Goal: Information Seeking & Learning: Learn about a topic

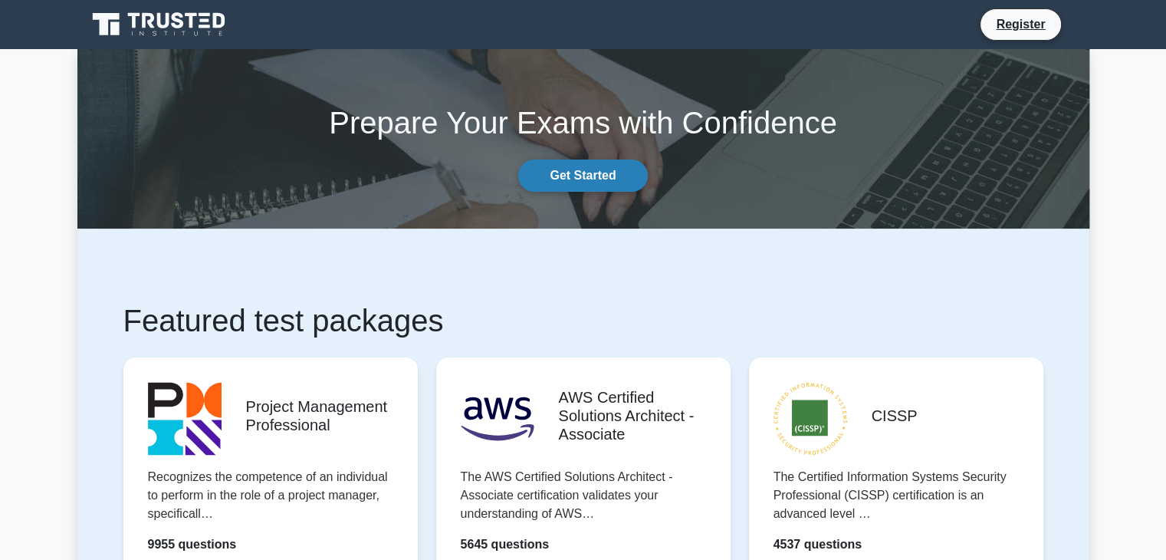
click at [596, 169] on link "Get Started" at bounding box center [582, 175] width 129 height 32
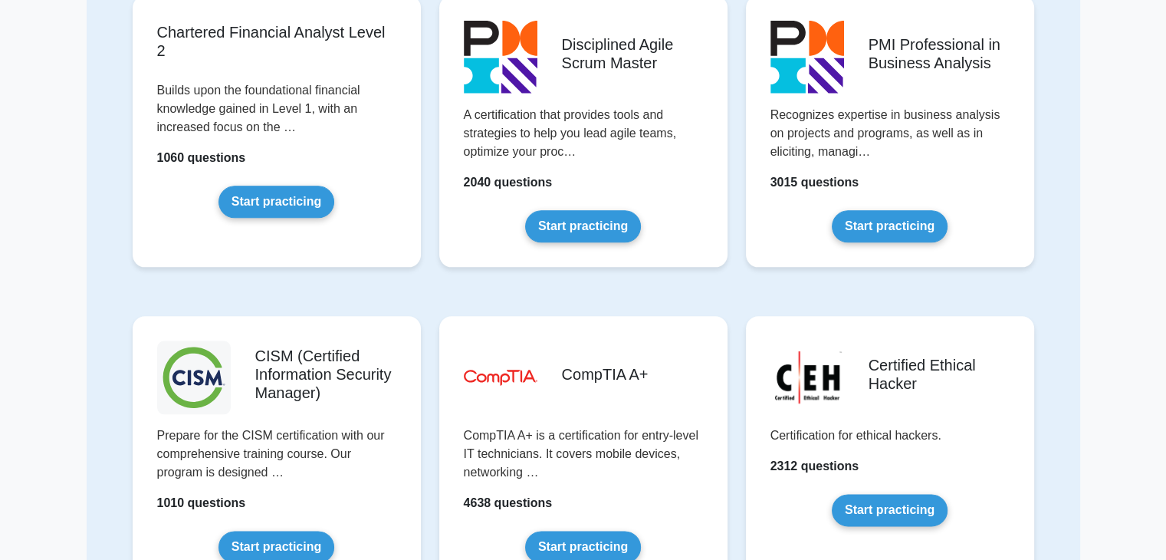
scroll to position [1840, 0]
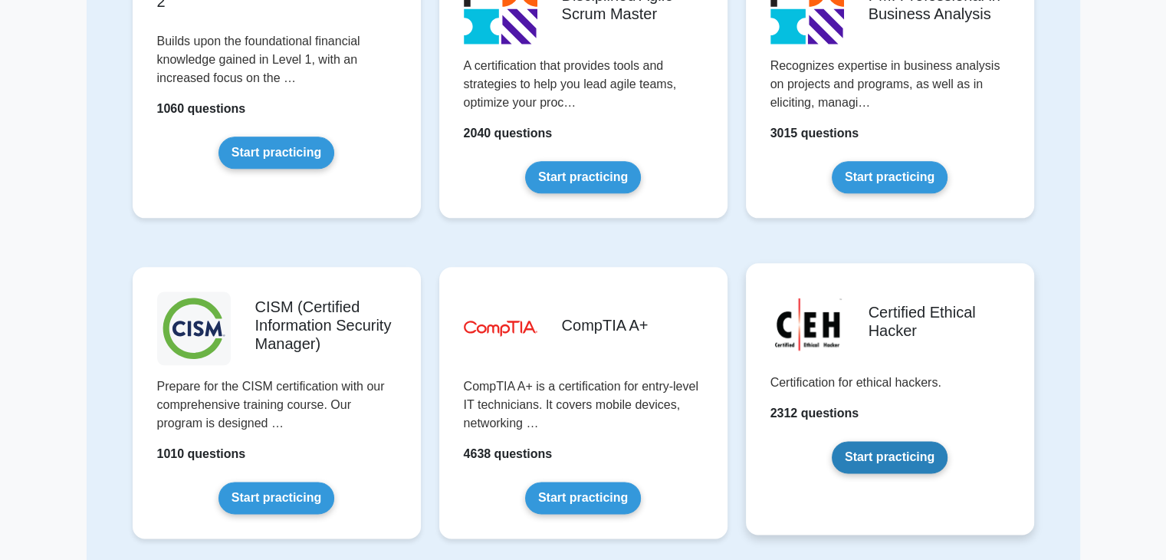
click at [877, 451] on link "Start practicing" at bounding box center [890, 457] width 116 height 32
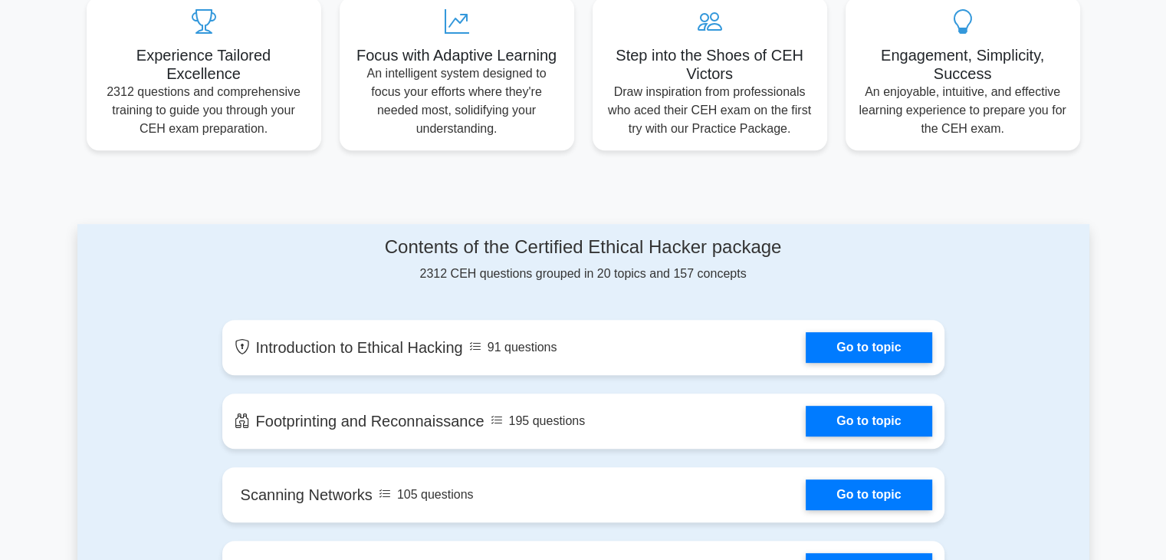
scroll to position [613, 0]
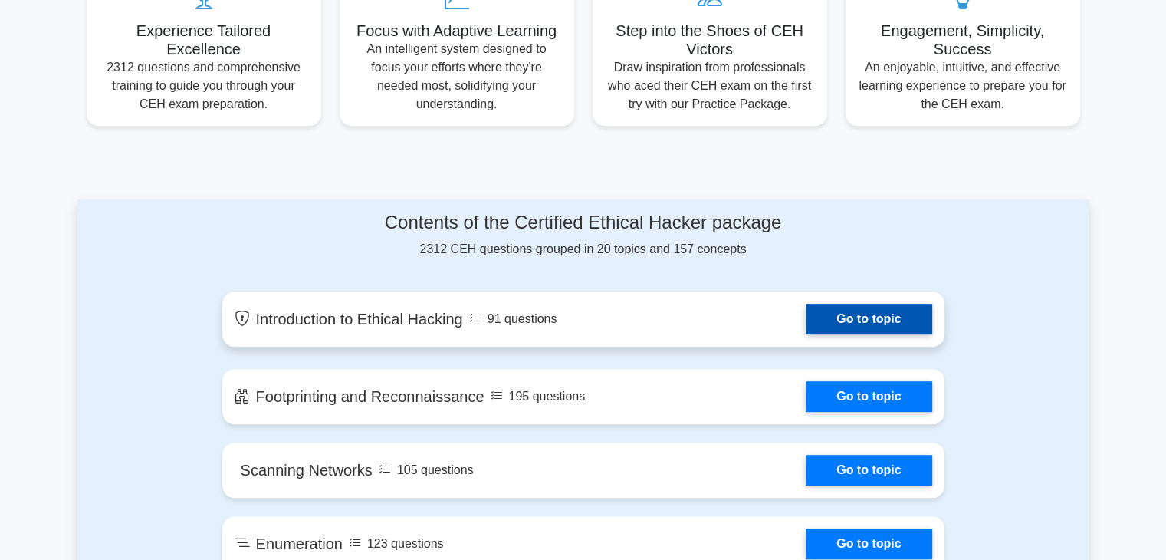
click at [891, 317] on link "Go to topic" at bounding box center [869, 319] width 126 height 31
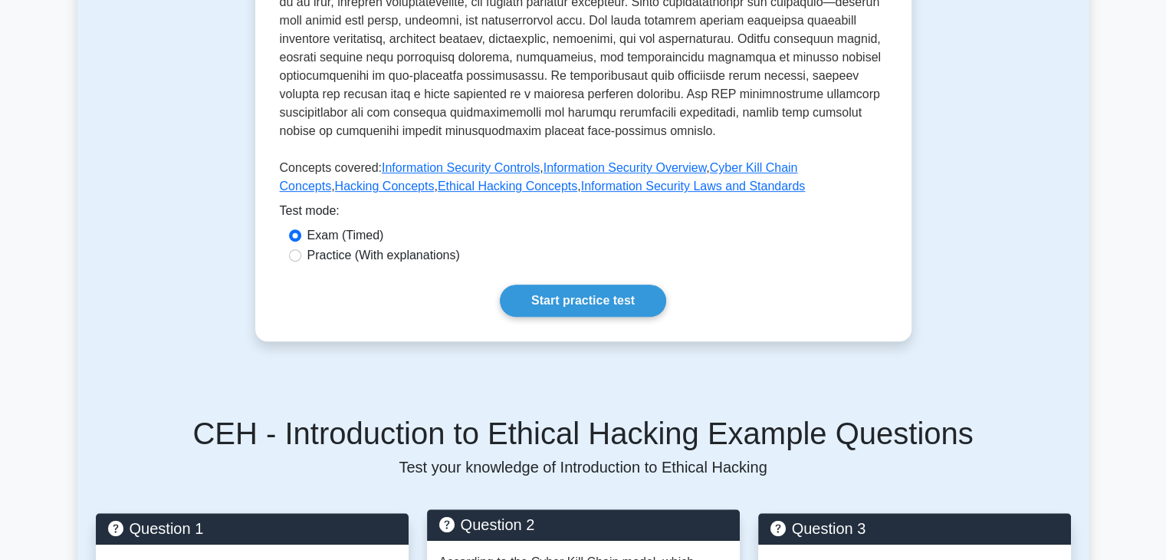
scroll to position [517, 0]
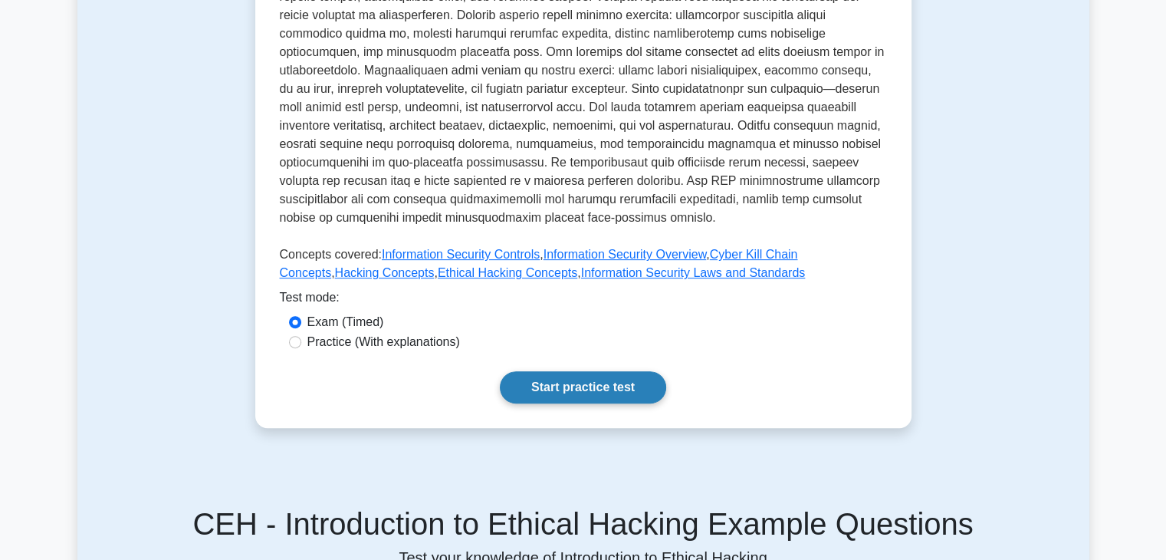
click at [601, 371] on link "Start practice test" at bounding box center [583, 387] width 166 height 32
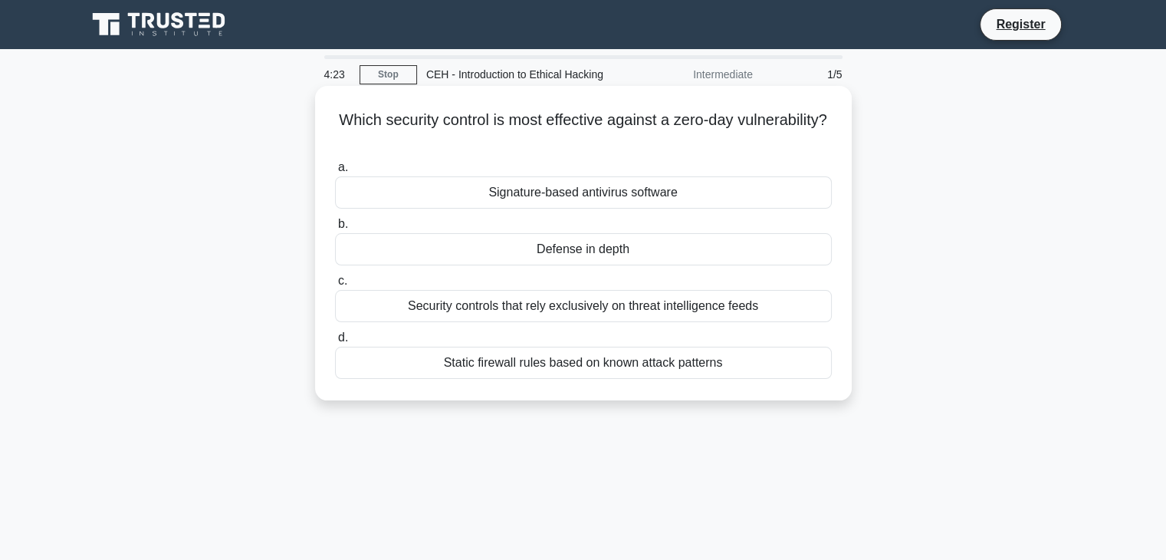
click at [671, 307] on div "Security controls that rely exclusively on threat intelligence feeds" at bounding box center [583, 306] width 497 height 32
click at [335, 286] on input "c. Security controls that rely exclusively on threat intelligence feeds" at bounding box center [335, 281] width 0 height 10
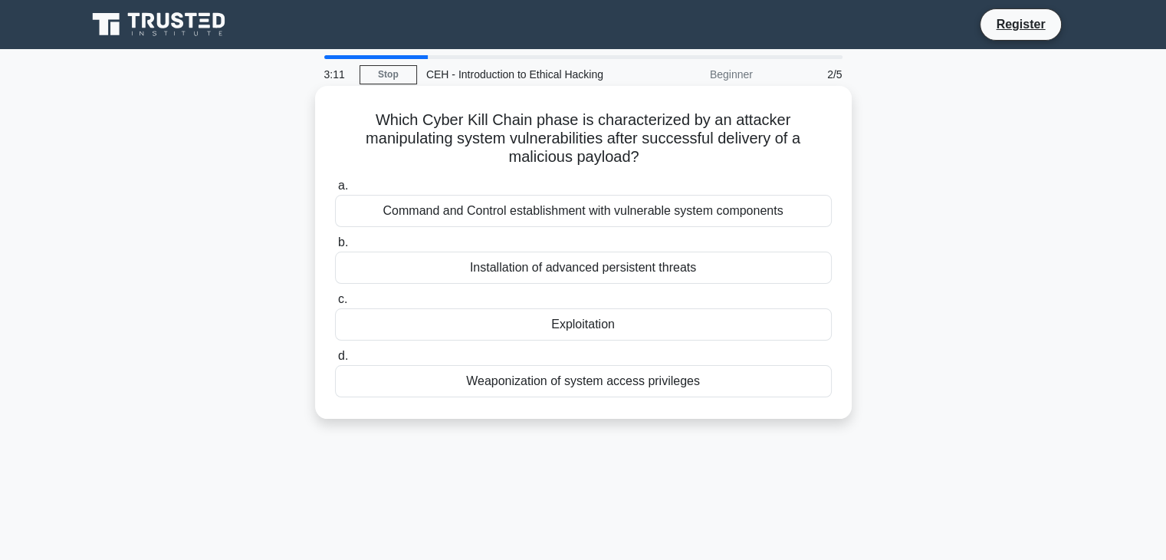
click at [558, 212] on div "Command and Control establishment with vulnerable system components" at bounding box center [583, 211] width 497 height 32
click at [335, 191] on input "a. Command and Control establishment with vulnerable system components" at bounding box center [335, 186] width 0 height 10
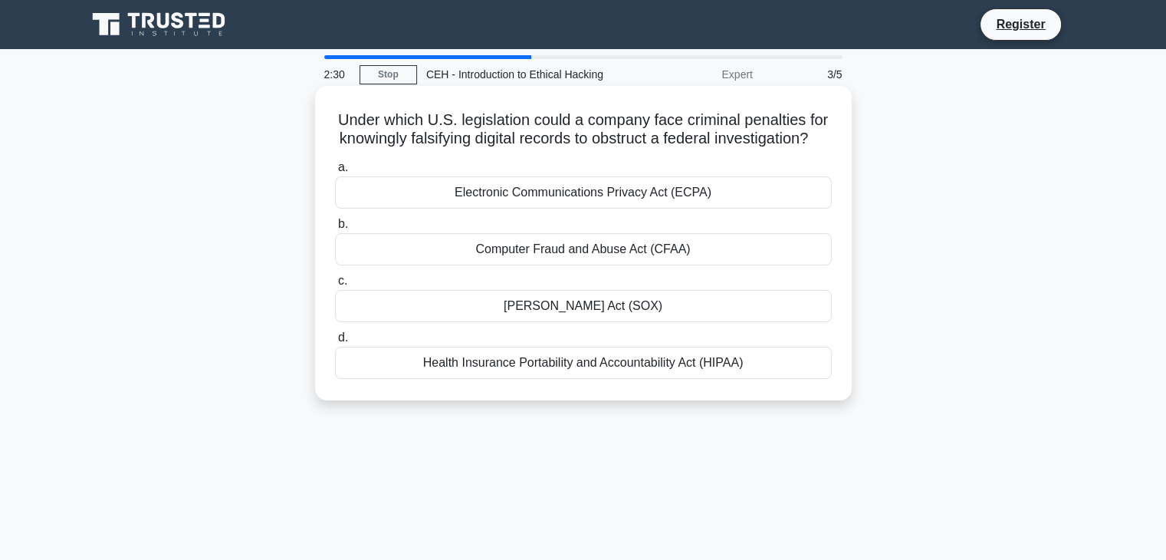
click at [571, 208] on div "Electronic Communications Privacy Act (ECPA)" at bounding box center [583, 192] width 497 height 32
click at [335, 172] on input "a. Electronic Communications Privacy Act (ECPA)" at bounding box center [335, 168] width 0 height 10
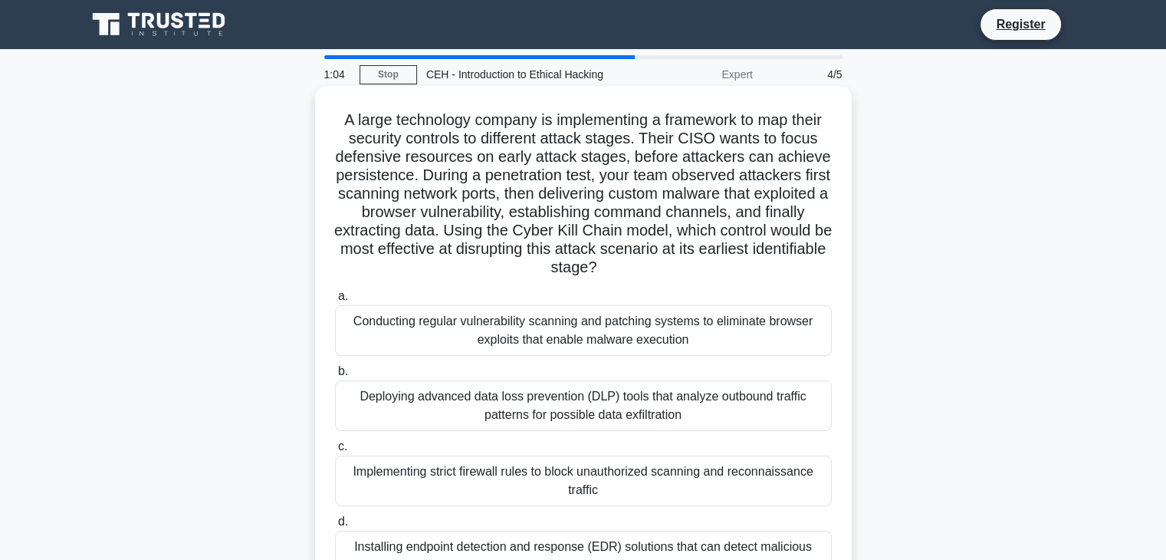
scroll to position [153, 0]
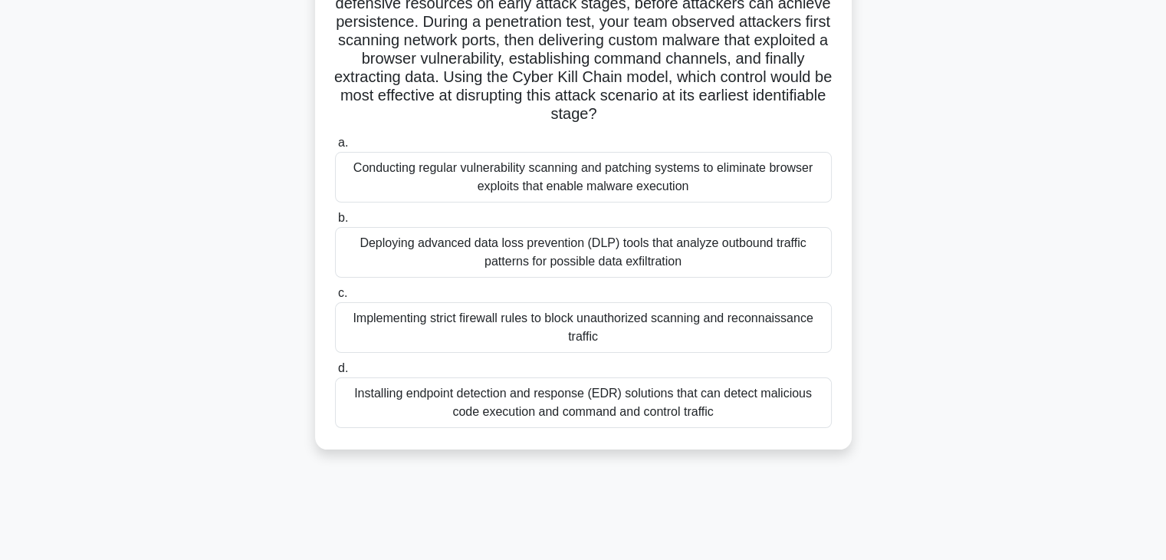
click at [556, 399] on div "Installing endpoint detection and response (EDR) solutions that can detect mali…" at bounding box center [583, 402] width 497 height 51
click at [335, 373] on input "d. Installing endpoint detection and response (EDR) solutions that can detect m…" at bounding box center [335, 368] width 0 height 10
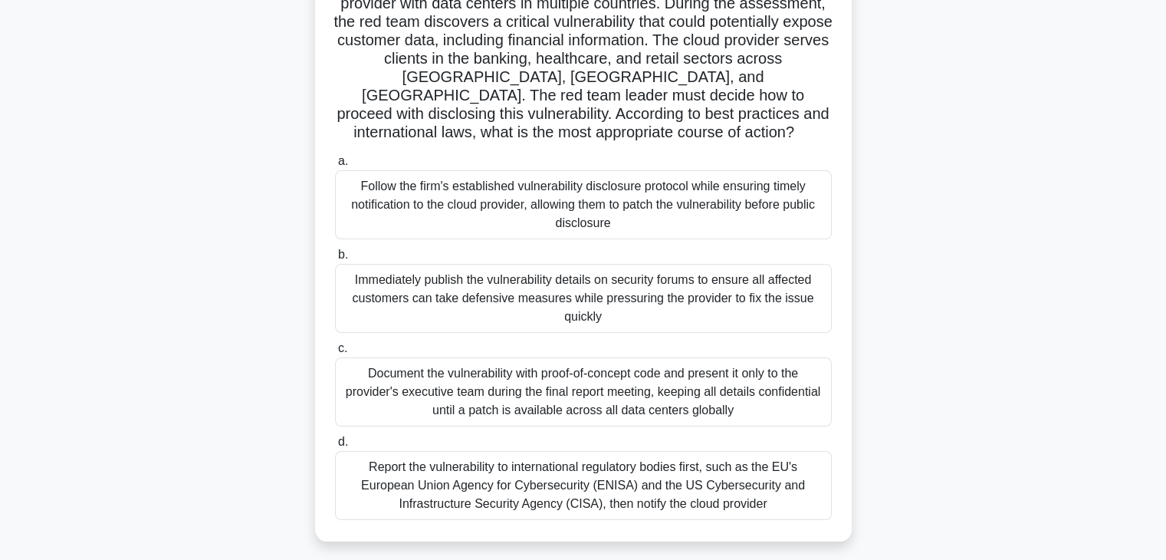
click at [550, 357] on div "Document the vulnerability with proof-of-concept code and present it only to th…" at bounding box center [583, 391] width 497 height 69
click at [335, 353] on input "c. Document the vulnerability with proof-of-concept code and present it only to…" at bounding box center [335, 348] width 0 height 10
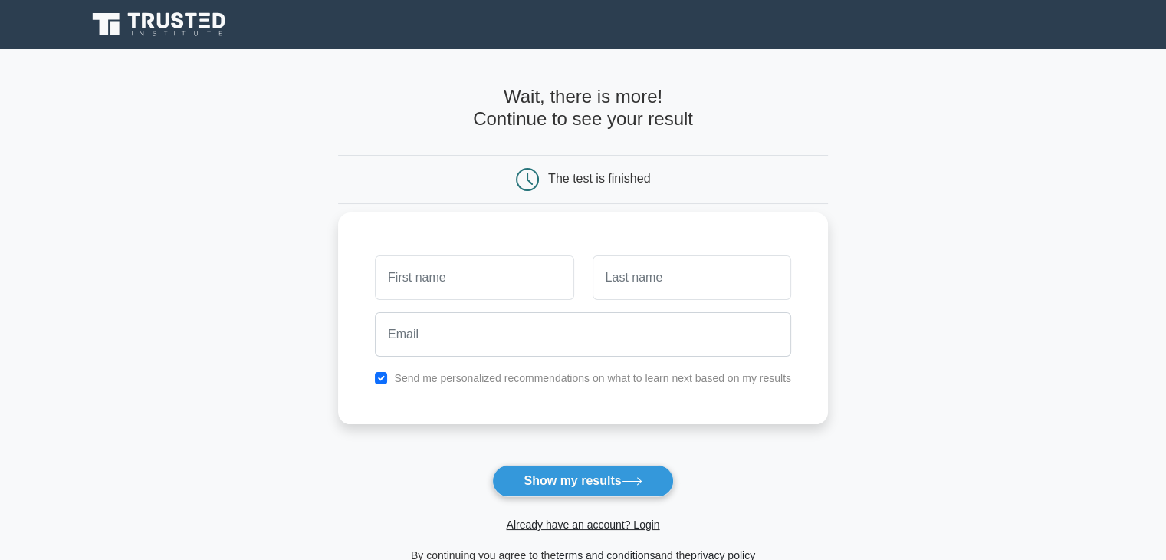
click at [461, 284] on input "text" at bounding box center [474, 277] width 199 height 44
type input "Njokwo"
click at [663, 280] on input "text" at bounding box center [692, 277] width 199 height 44
type input "Stan"
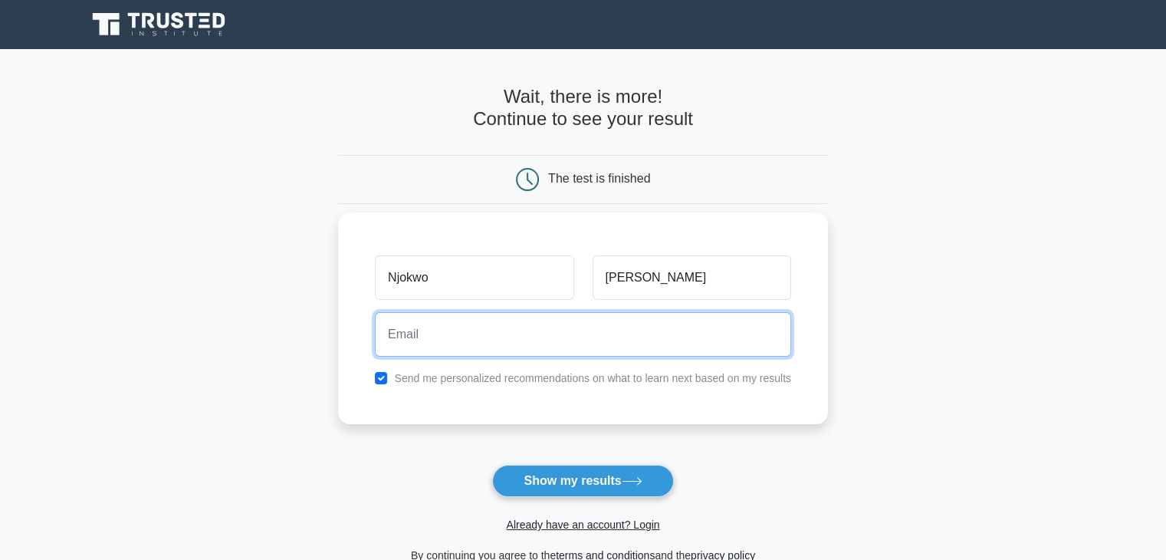
click at [514, 344] on input "email" at bounding box center [583, 334] width 416 height 44
type input "njokwostan@gmail.com"
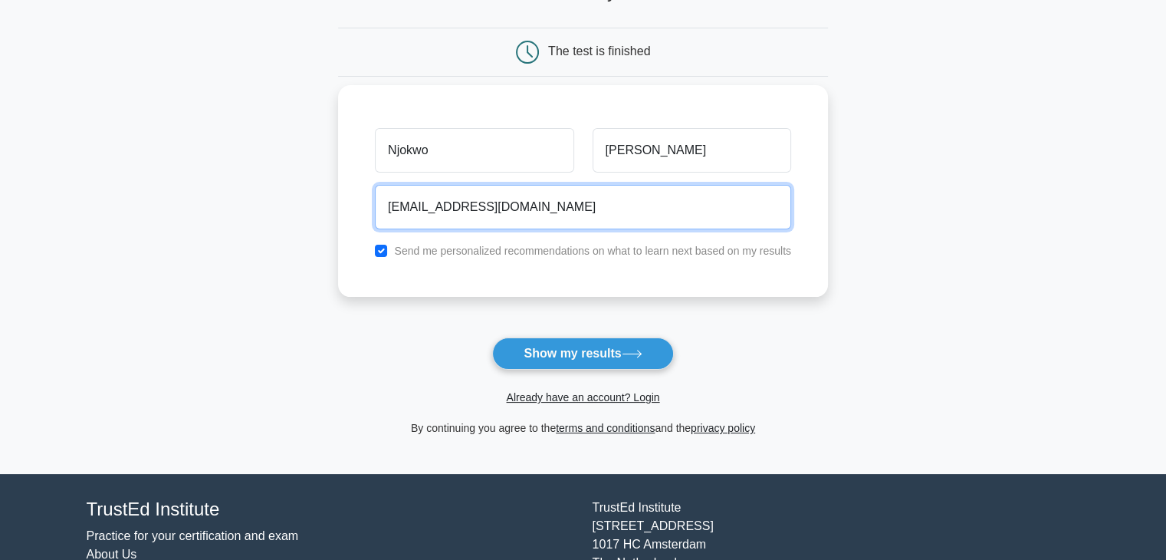
scroll to position [153, 0]
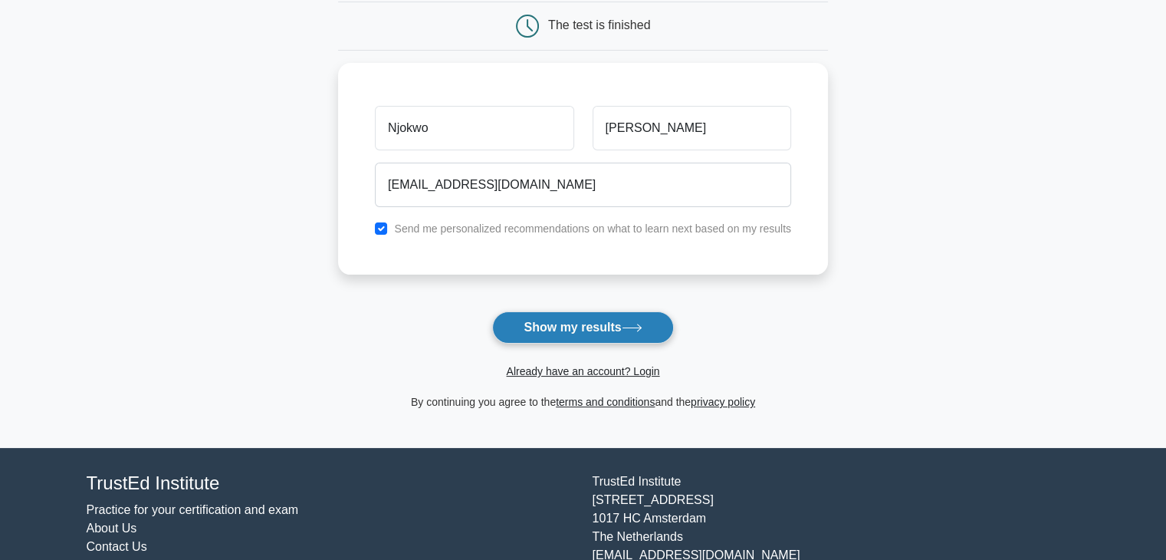
click at [576, 325] on button "Show my results" at bounding box center [582, 327] width 181 height 32
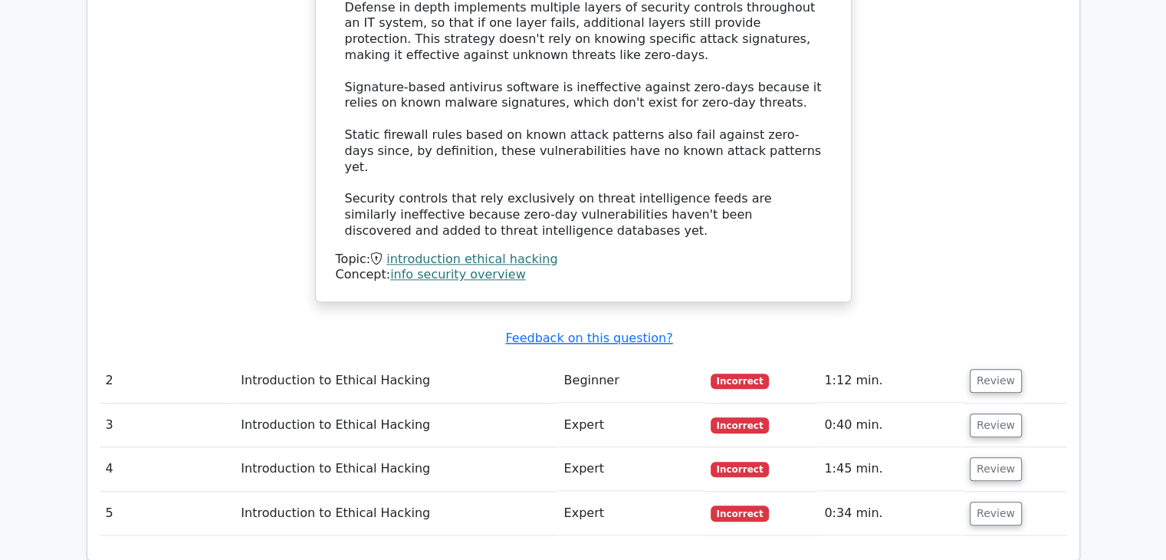
scroll to position [1686, 0]
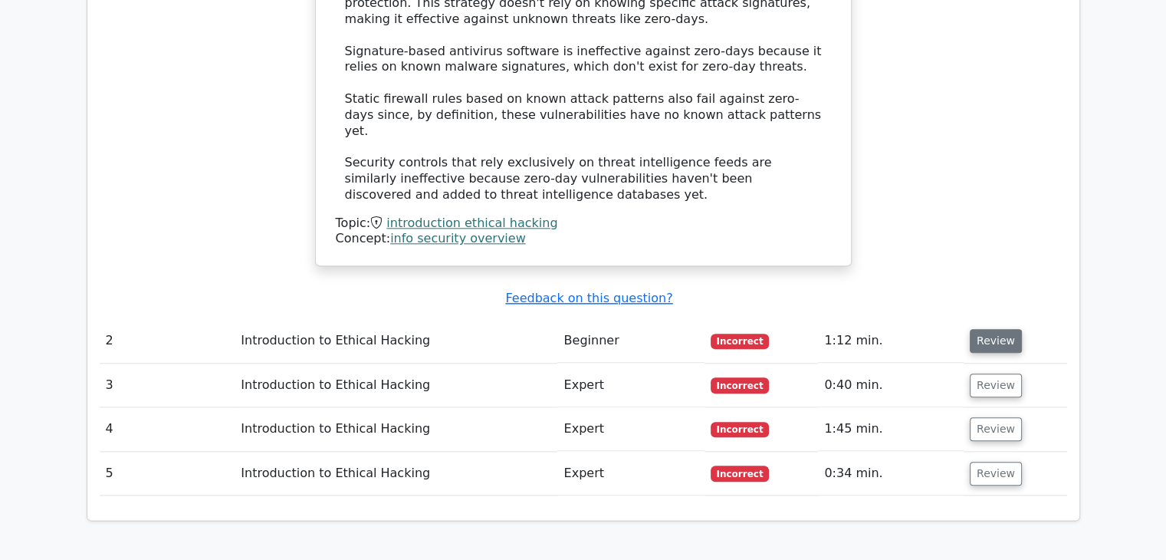
click at [990, 329] on button "Review" at bounding box center [996, 341] width 52 height 24
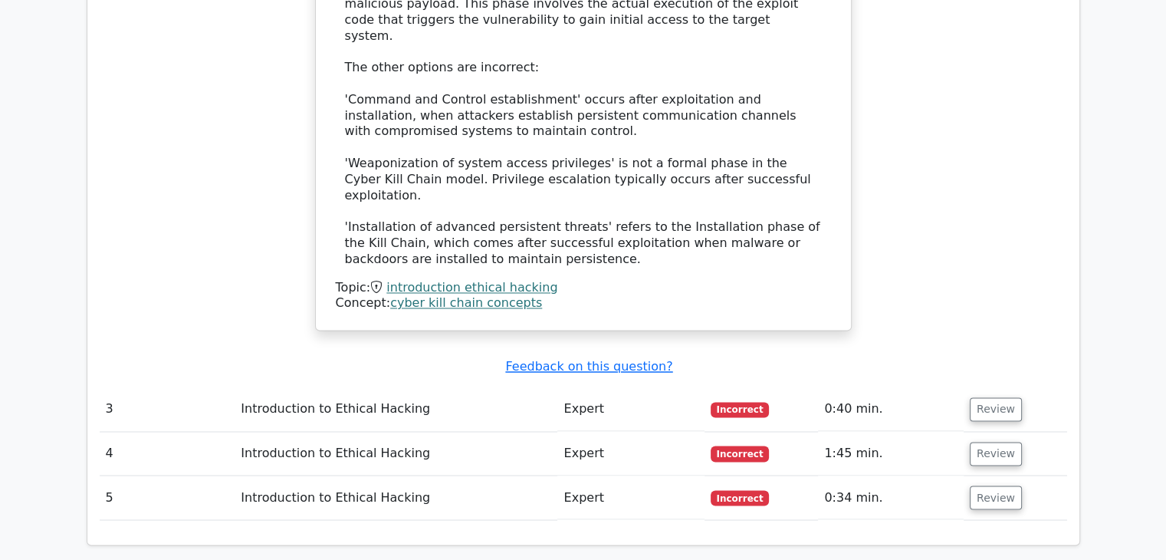
scroll to position [2453, 0]
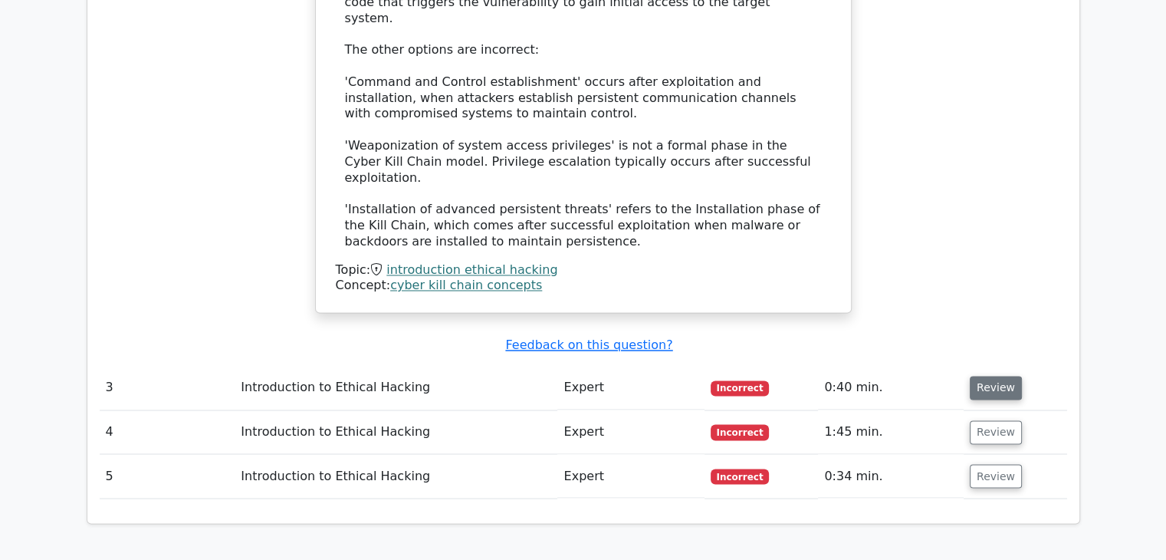
click at [1003, 376] on button "Review" at bounding box center [996, 388] width 52 height 24
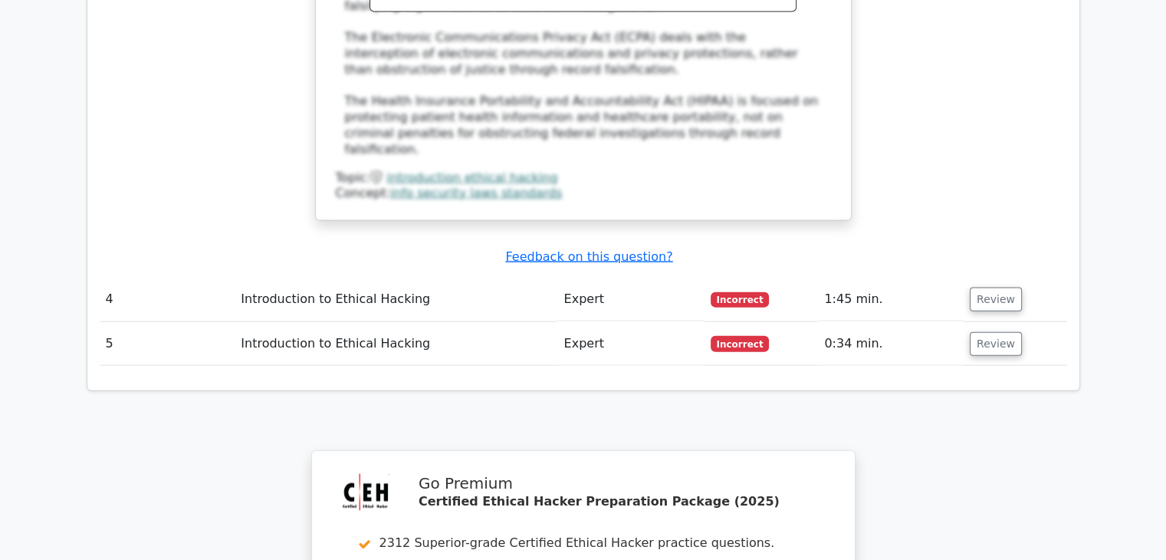
scroll to position [3373, 0]
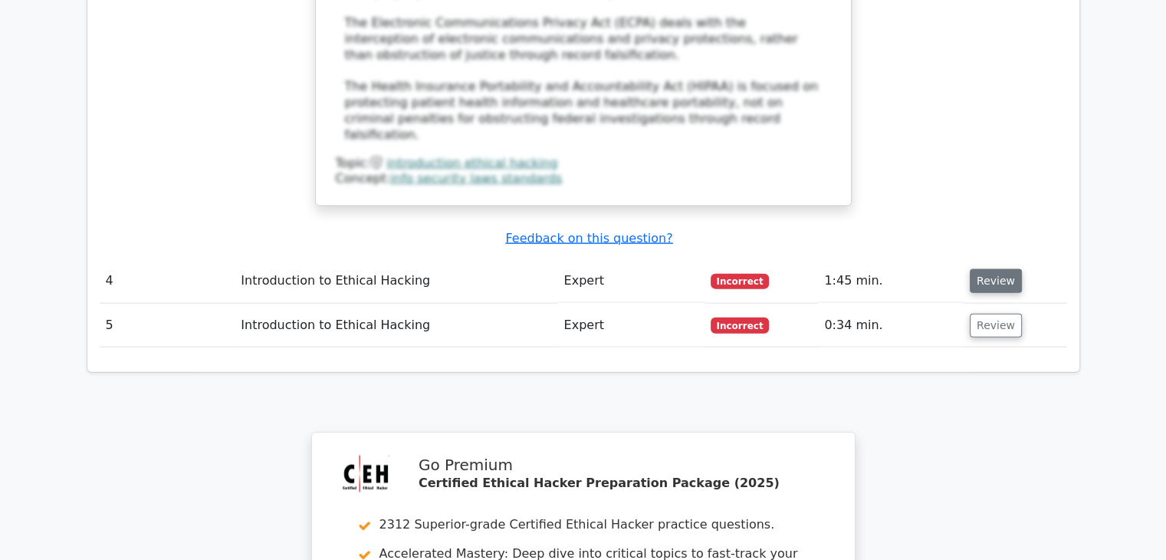
click at [996, 269] on button "Review" at bounding box center [996, 281] width 52 height 24
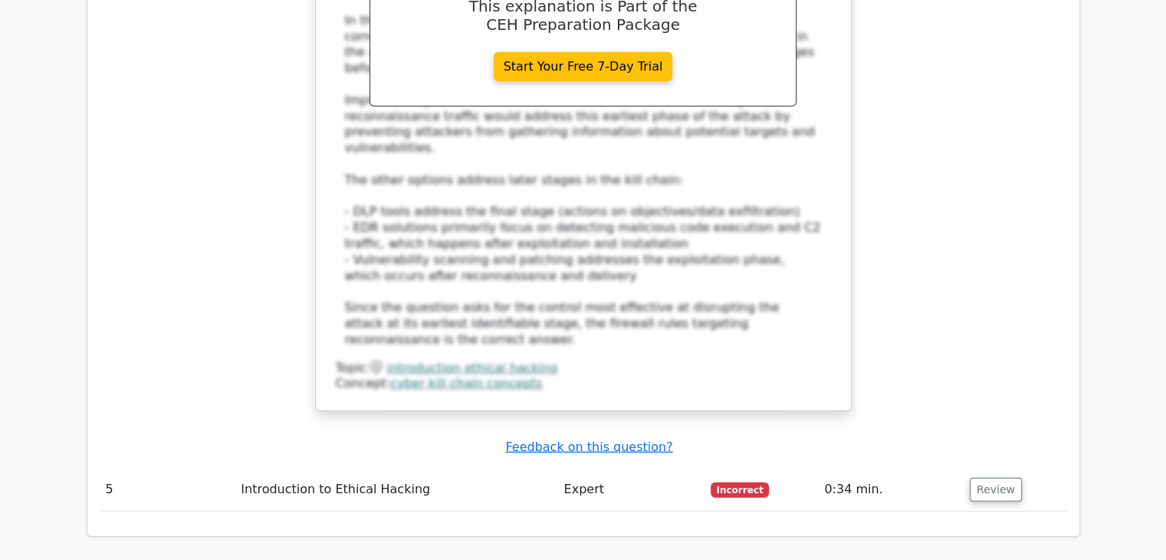
scroll to position [4292, 0]
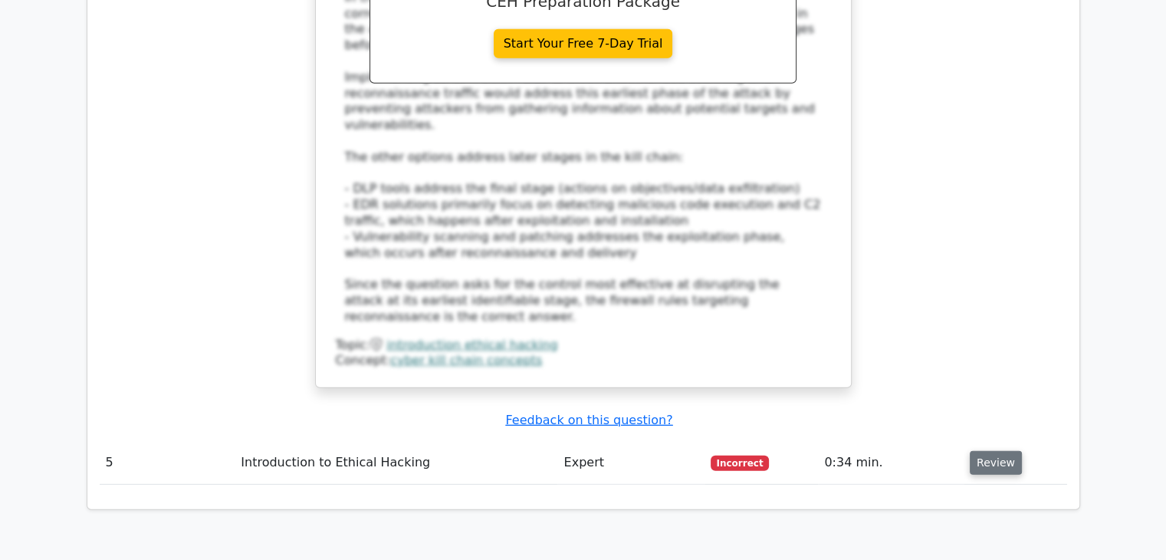
click at [980, 451] on button "Review" at bounding box center [996, 463] width 52 height 24
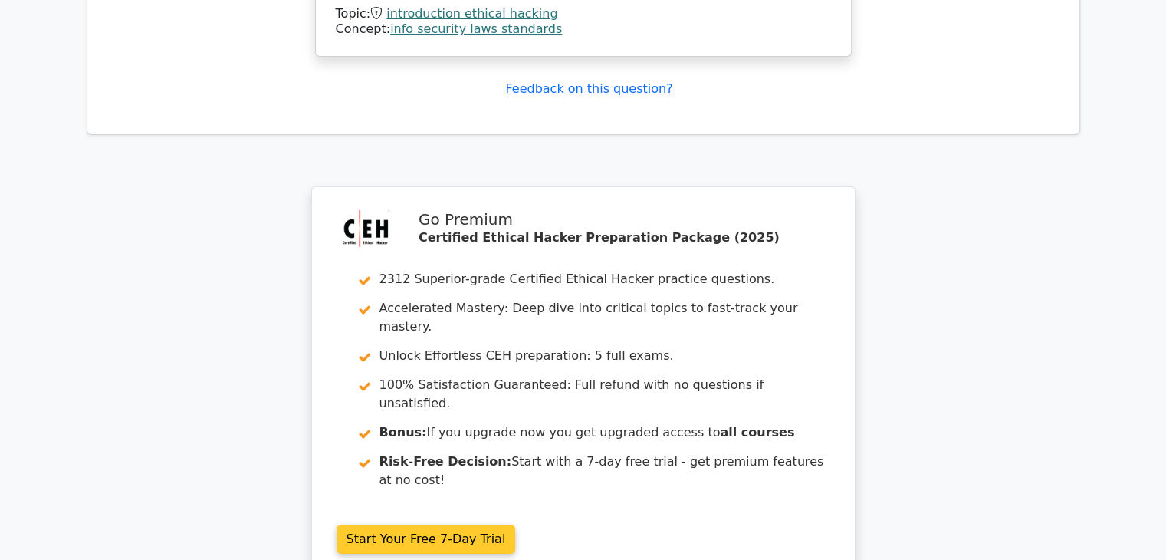
scroll to position [5828, 0]
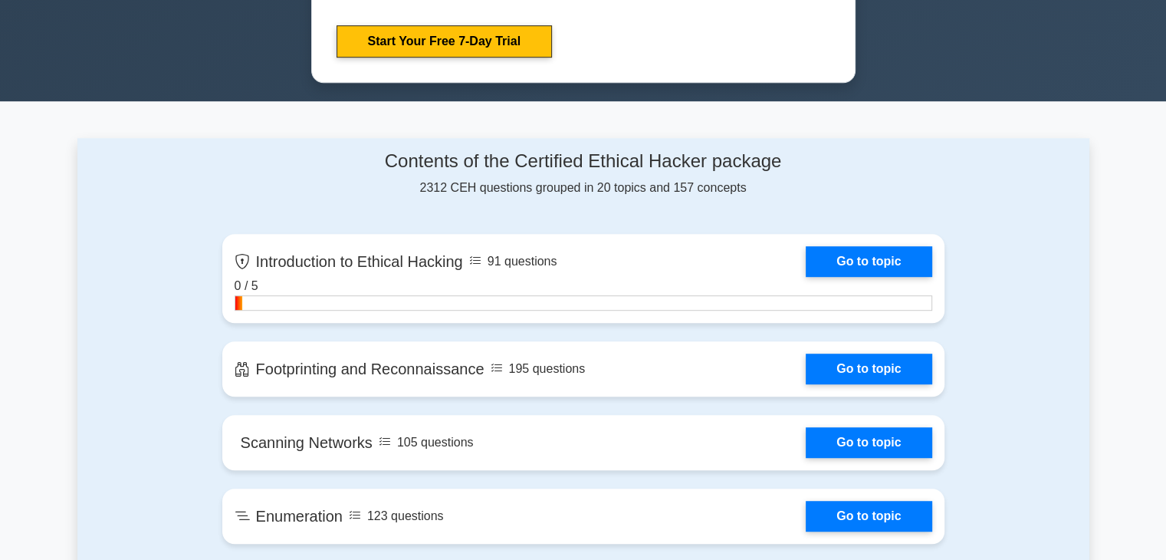
scroll to position [920, 0]
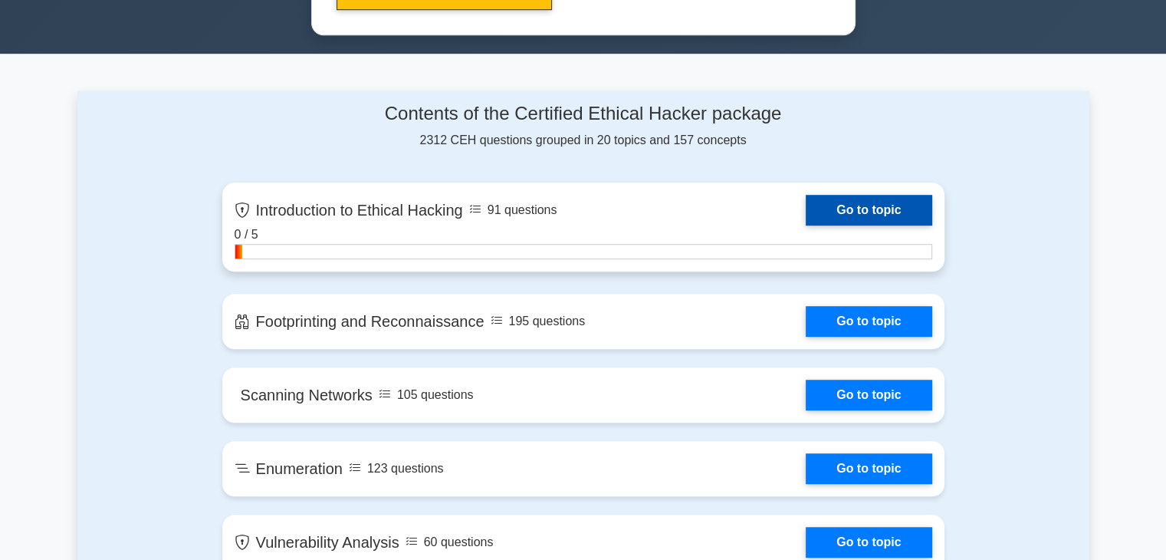
click at [858, 202] on link "Go to topic" at bounding box center [869, 210] width 126 height 31
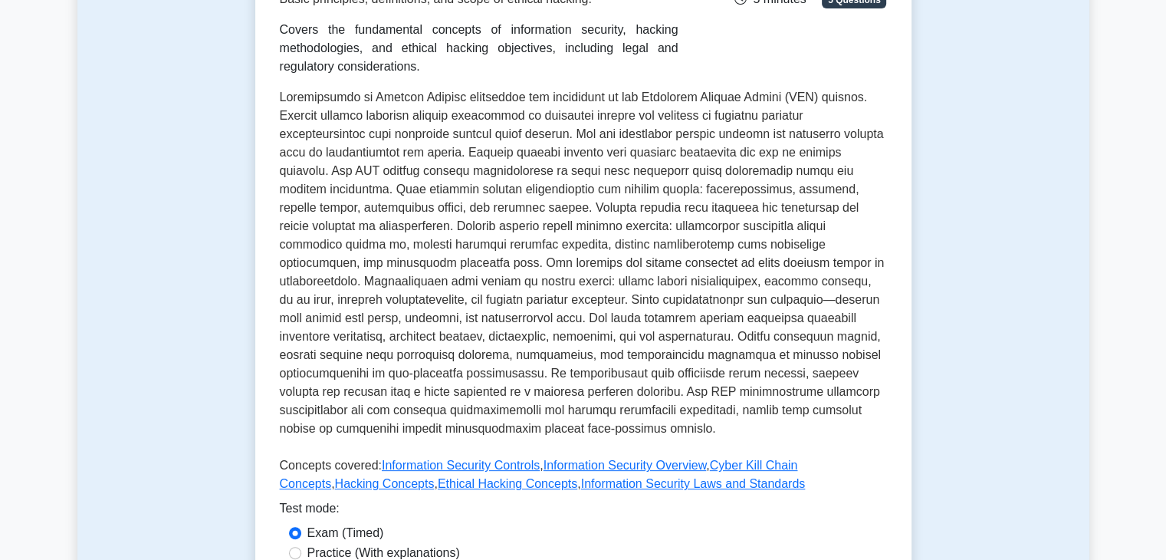
scroll to position [460, 0]
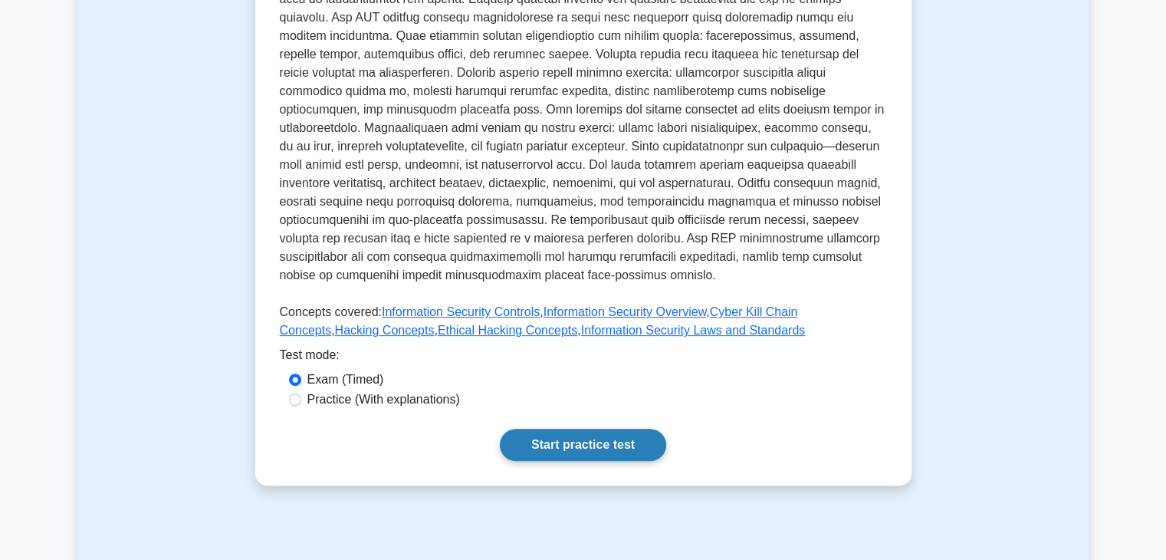
click at [549, 428] on link "Start practice test" at bounding box center [583, 444] width 166 height 32
click at [295, 393] on input "Practice (With explanations)" at bounding box center [295, 399] width 12 height 12
radio input "true"
click at [570, 428] on link "Start practice test" at bounding box center [583, 444] width 166 height 32
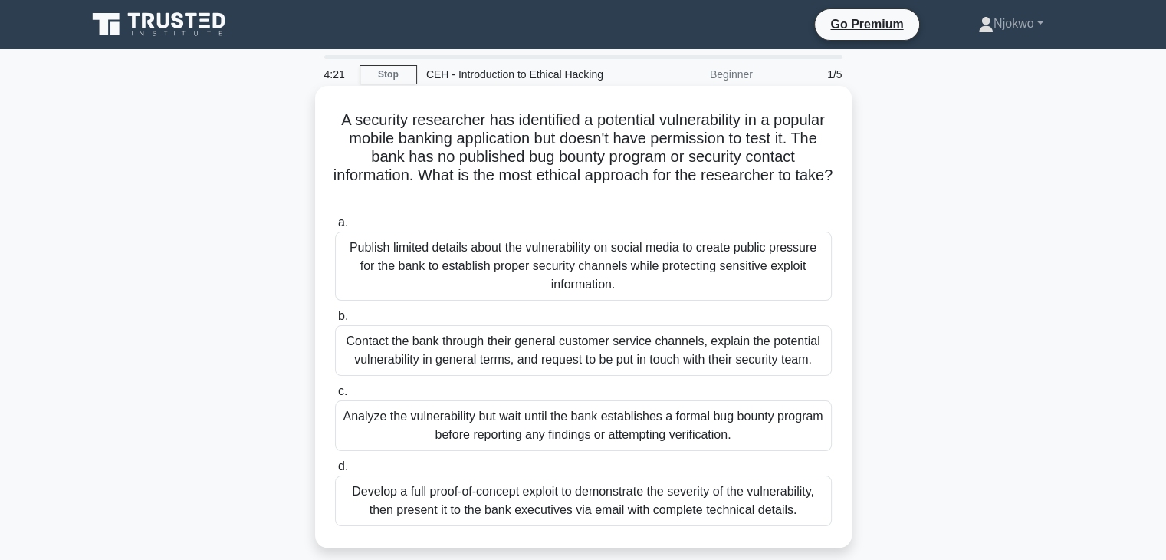
click at [420, 353] on div "Contact the bank through their general customer service channels, explain the p…" at bounding box center [583, 350] width 497 height 51
click at [335, 321] on input "b. Contact the bank through their general customer service channels, explain th…" at bounding box center [335, 316] width 0 height 10
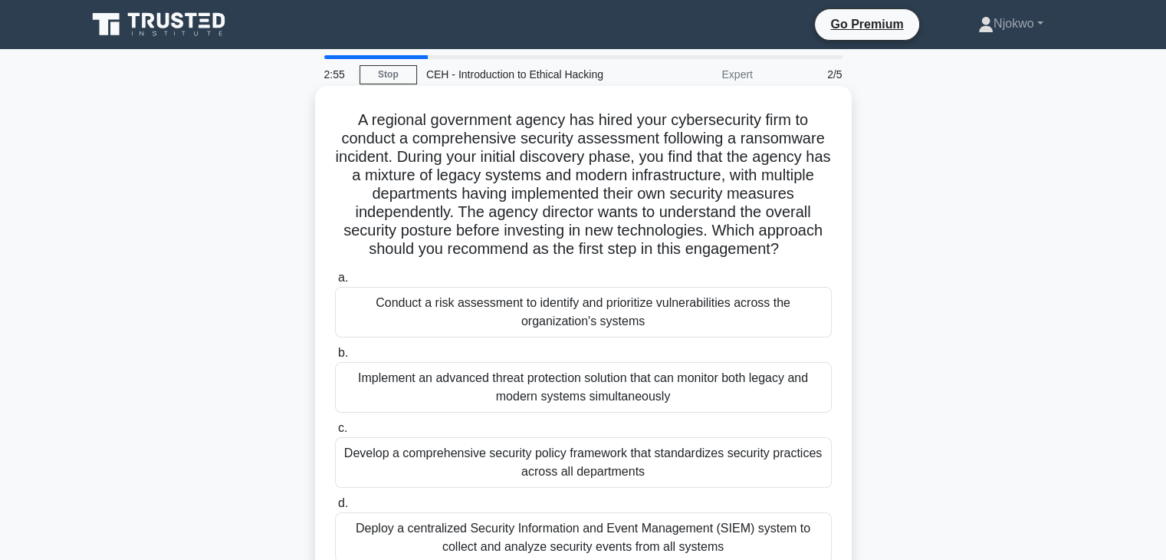
scroll to position [153, 0]
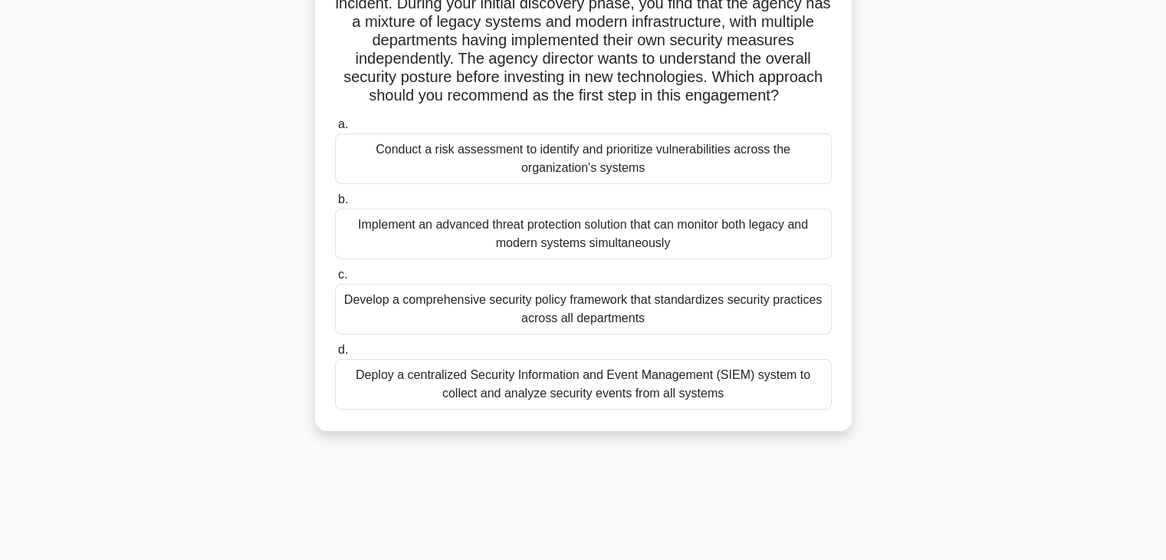
click at [543, 373] on div "Deploy a centralized Security Information and Event Management (SIEM) system to…" at bounding box center [583, 384] width 497 height 51
click at [335, 355] on input "d. Deploy a centralized Security Information and Event Management (SIEM) system…" at bounding box center [335, 350] width 0 height 10
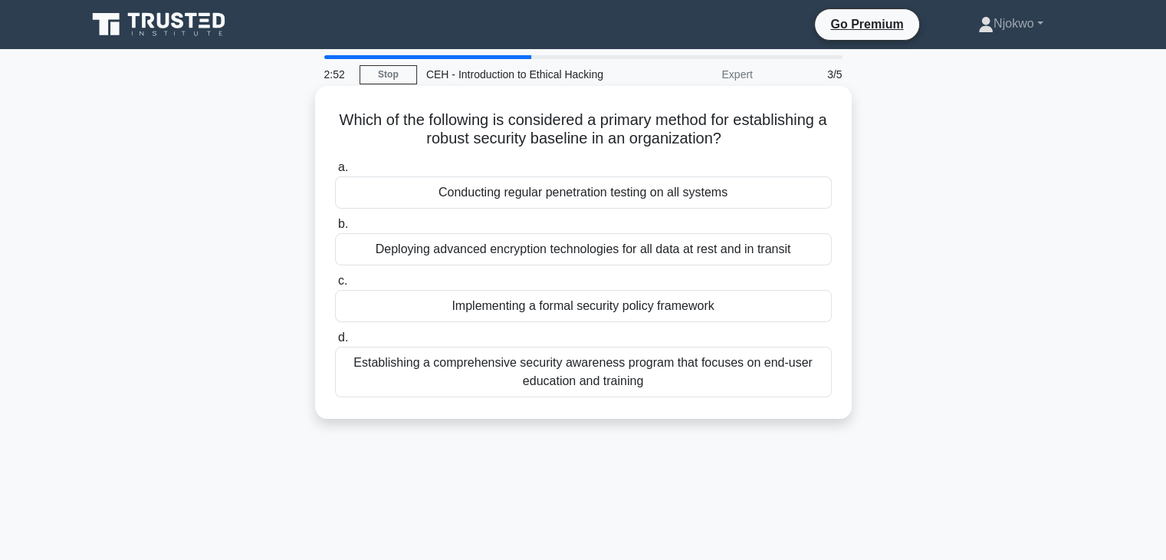
scroll to position [0, 0]
click at [567, 371] on div "Establishing a comprehensive security awareness program that focuses on end-use…" at bounding box center [583, 371] width 497 height 51
click at [335, 343] on input "d. Establishing a comprehensive security awareness program that focuses on end-…" at bounding box center [335, 338] width 0 height 10
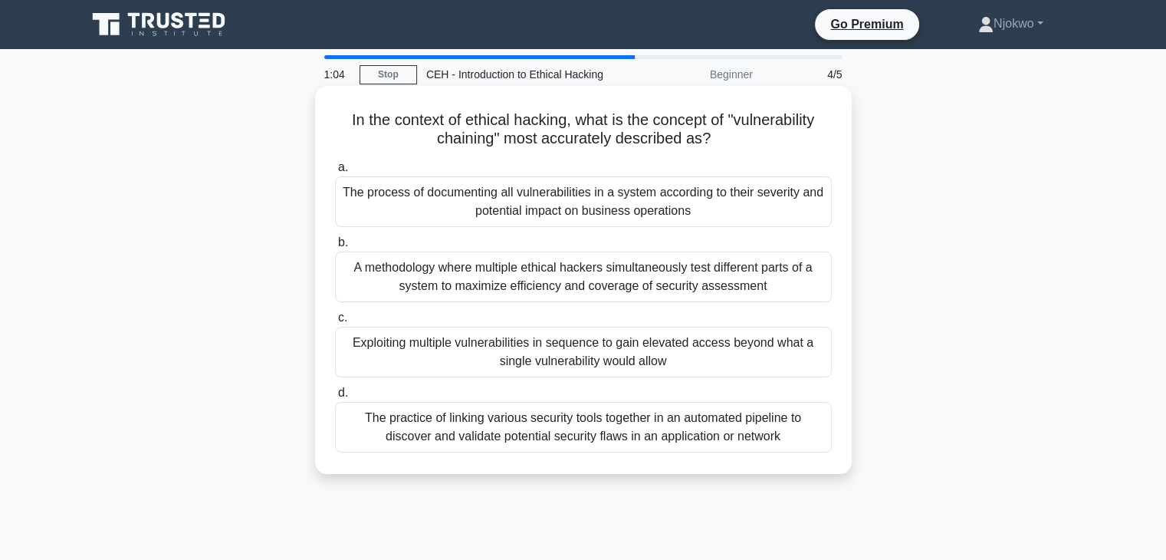
click at [489, 341] on div "Exploiting multiple vulnerabilities in sequence to gain elevated access beyond …" at bounding box center [583, 352] width 497 height 51
click at [335, 323] on input "c. Exploiting multiple vulnerabilities in sequence to gain elevated access beyo…" at bounding box center [335, 318] width 0 height 10
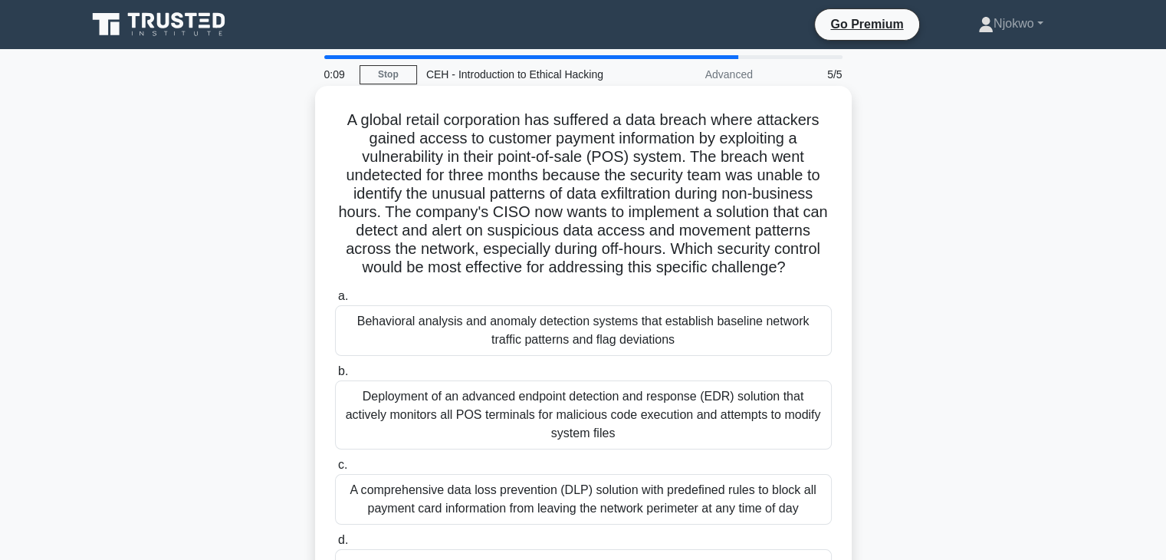
scroll to position [153, 0]
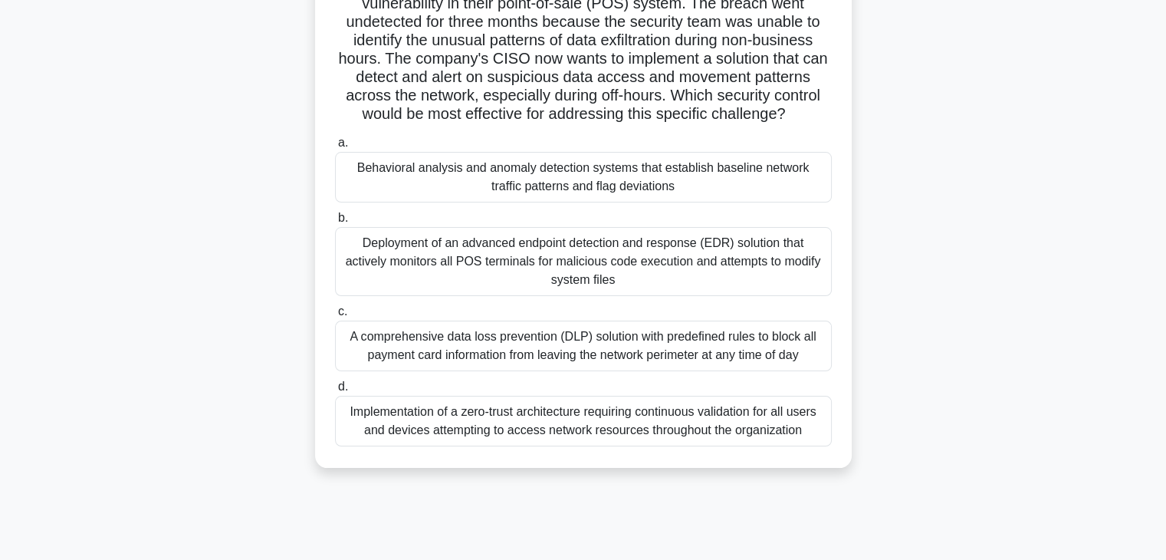
click at [612, 254] on div "Deployment of an advanced endpoint detection and response (EDR) solution that a…" at bounding box center [583, 261] width 497 height 69
click at [335, 223] on input "b. Deployment of an advanced endpoint detection and response (EDR) solution tha…" at bounding box center [335, 218] width 0 height 10
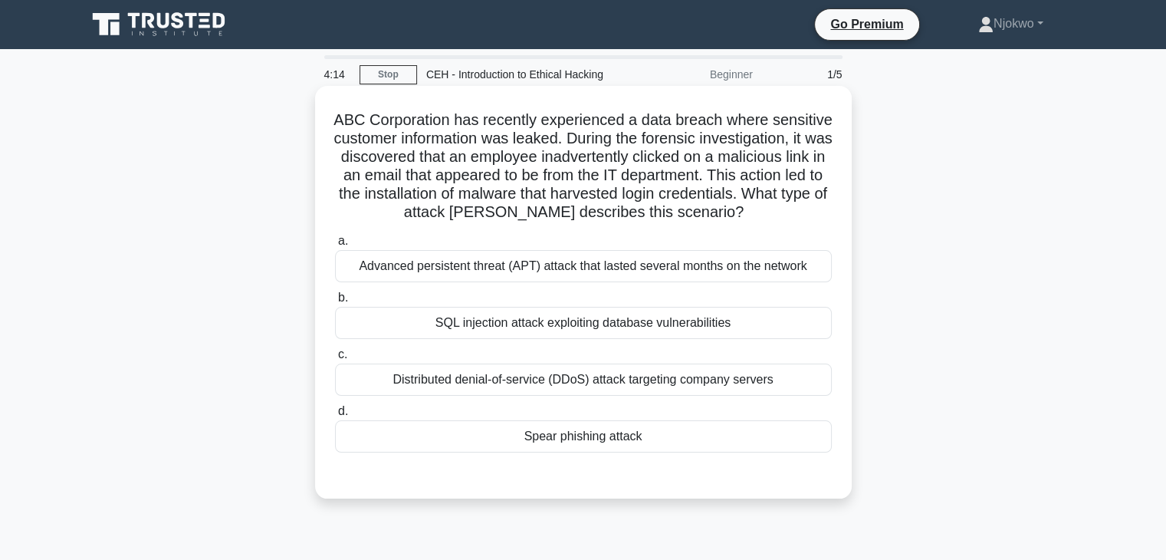
click at [604, 452] on div "Spear phishing attack" at bounding box center [583, 436] width 497 height 32
click at [335, 416] on input "[PERSON_NAME] phishing attack" at bounding box center [335, 411] width 0 height 10
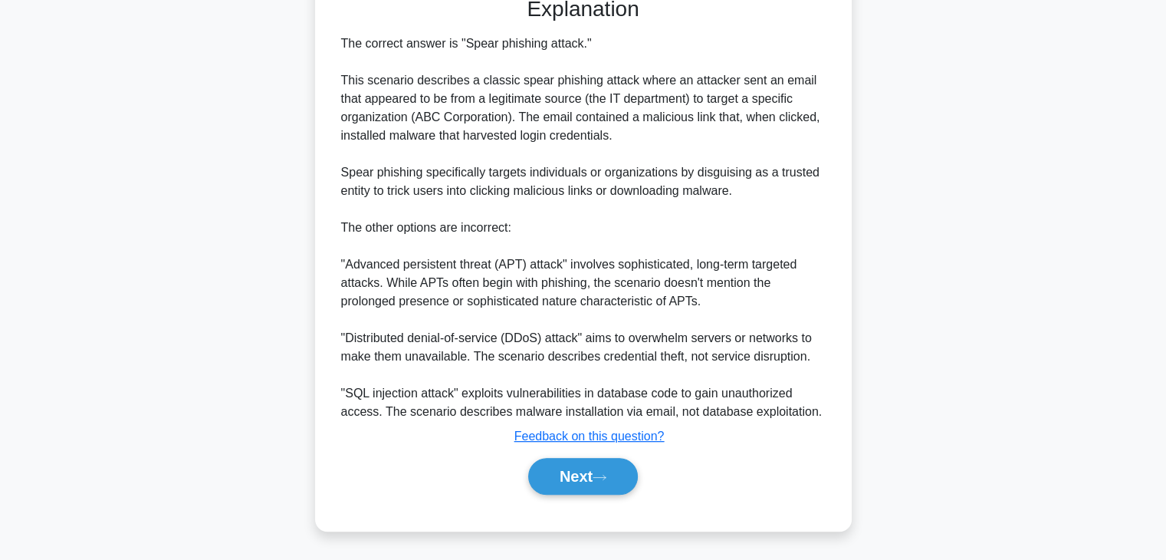
scroll to position [495, 0]
click at [570, 473] on button "Next" at bounding box center [583, 476] width 110 height 37
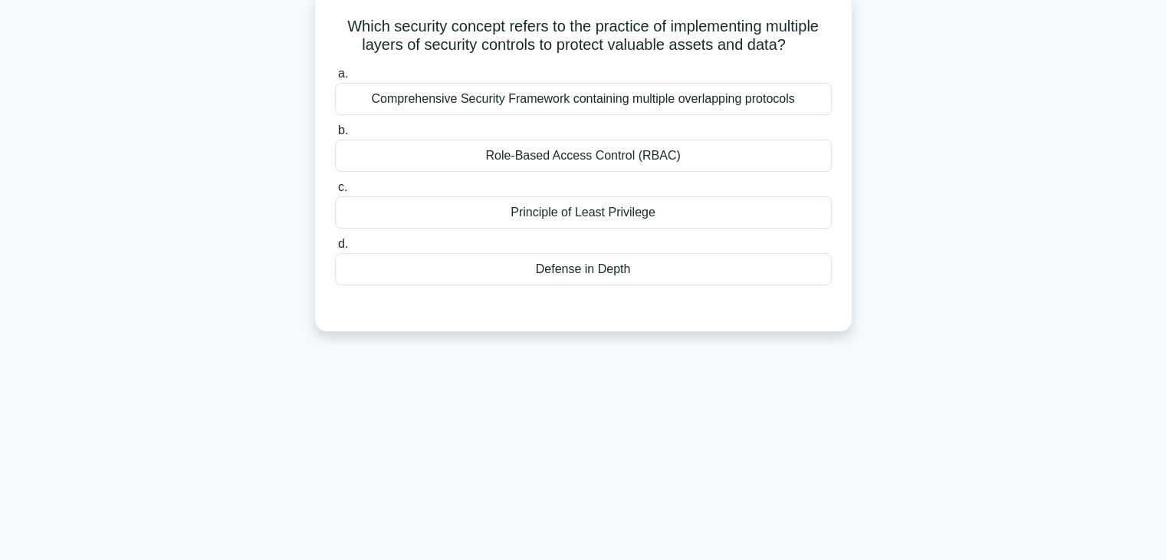
scroll to position [0, 0]
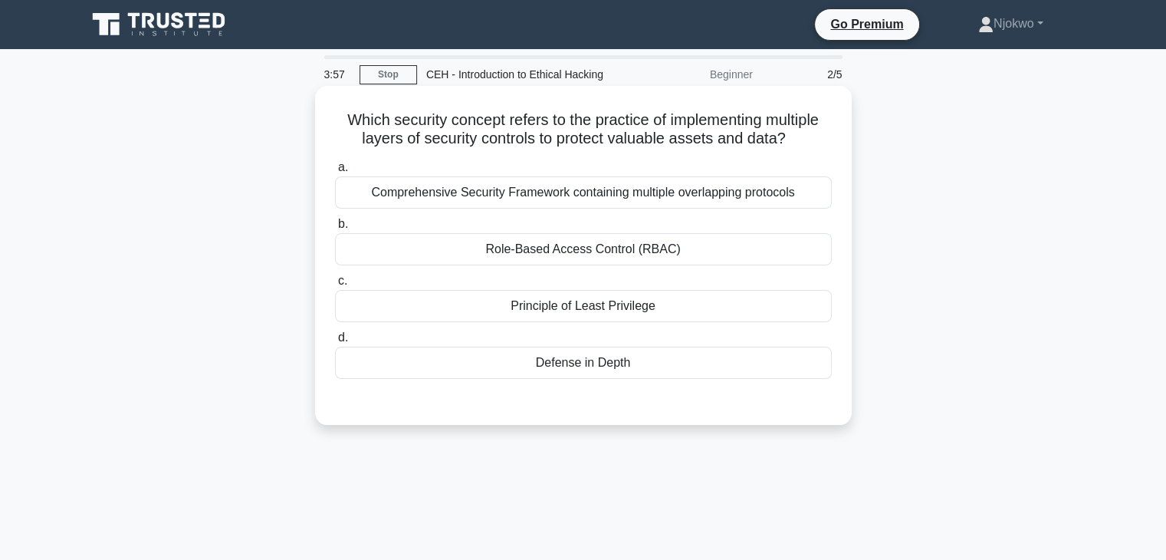
click at [568, 363] on div "Defense in Depth" at bounding box center [583, 362] width 497 height 32
click at [335, 343] on input "d. Defense in Depth" at bounding box center [335, 338] width 0 height 10
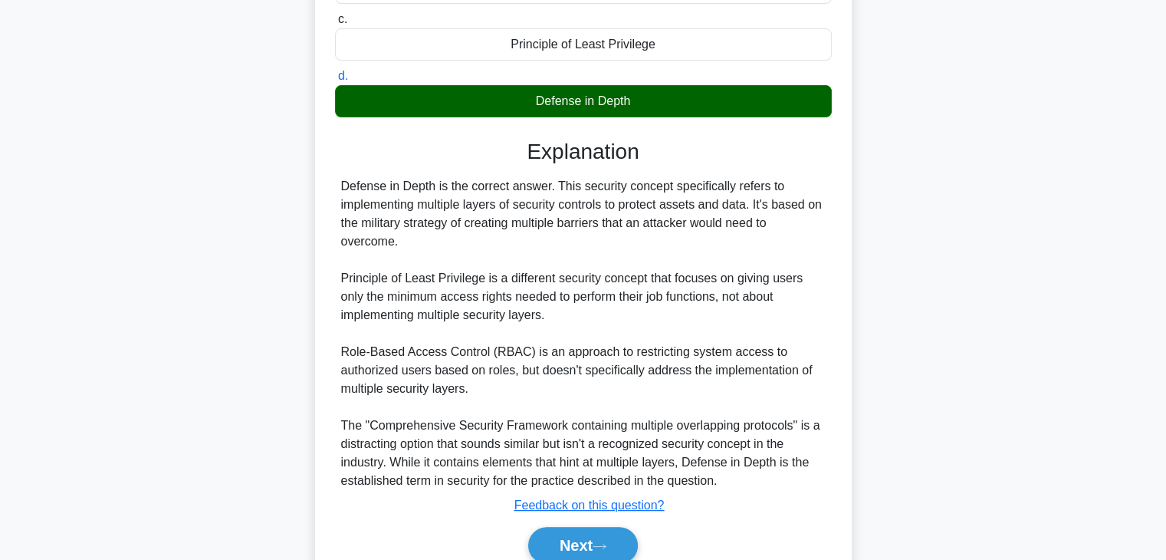
scroll to position [330, 0]
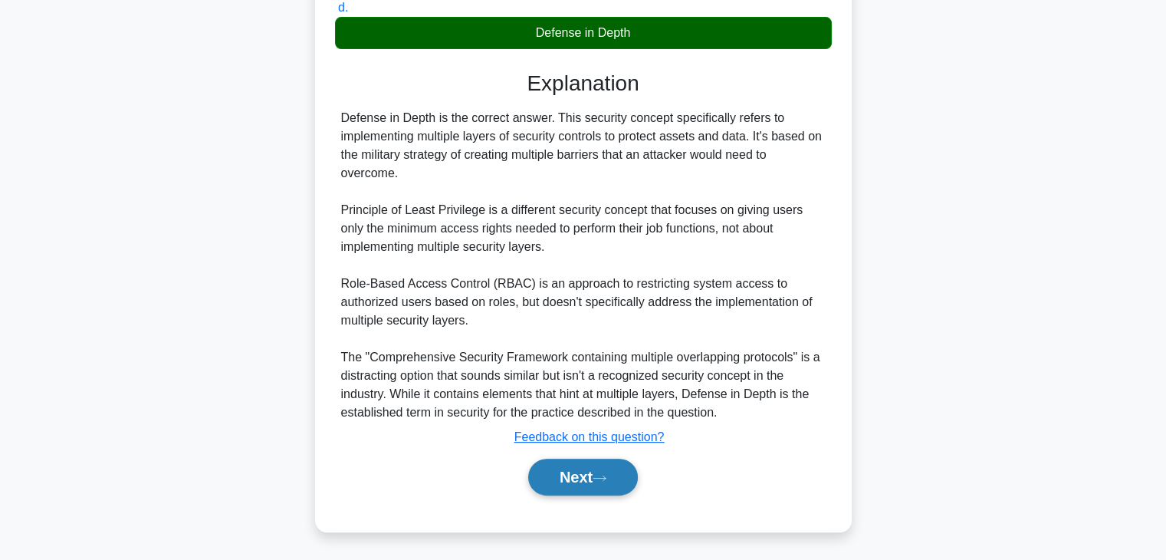
click at [569, 471] on button "Next" at bounding box center [583, 476] width 110 height 37
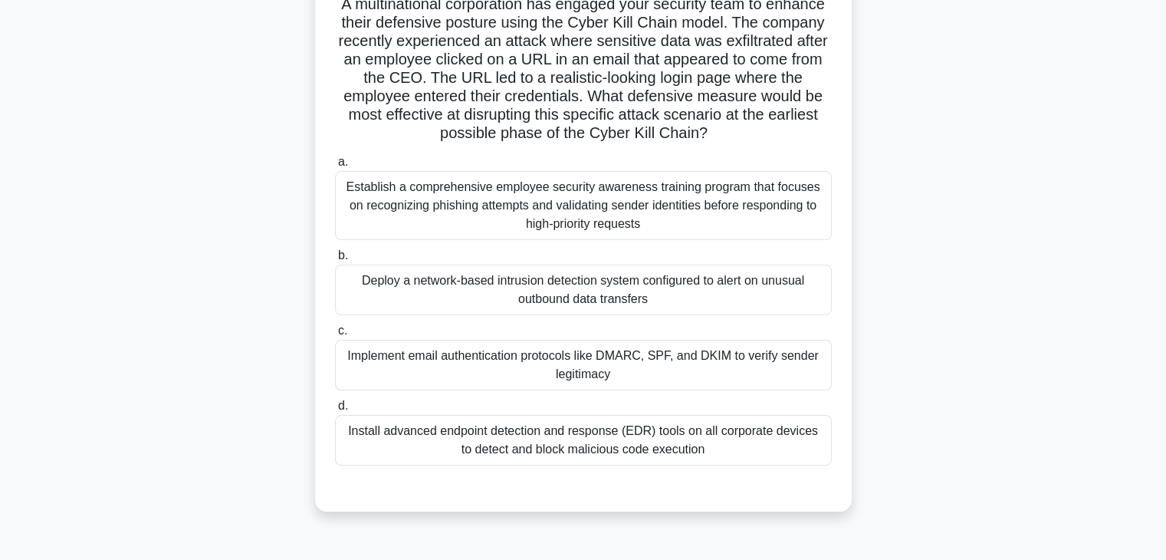
scroll to position [0, 0]
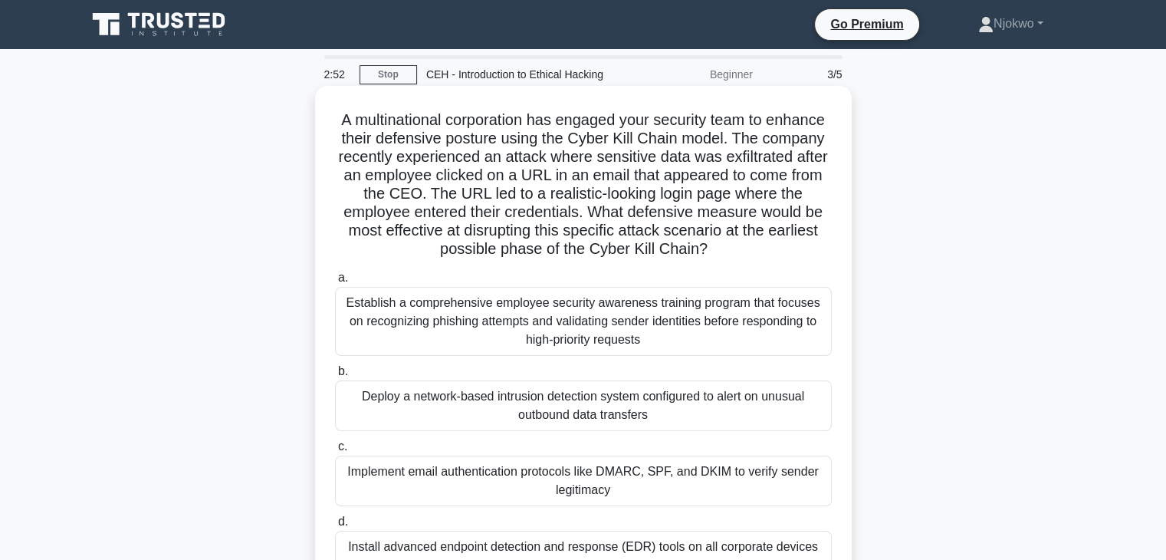
click at [643, 323] on div "Establish a comprehensive employee security awareness training program that foc…" at bounding box center [583, 321] width 497 height 69
click at [335, 283] on input "a. Establish a comprehensive employee security awareness training program that …" at bounding box center [335, 278] width 0 height 10
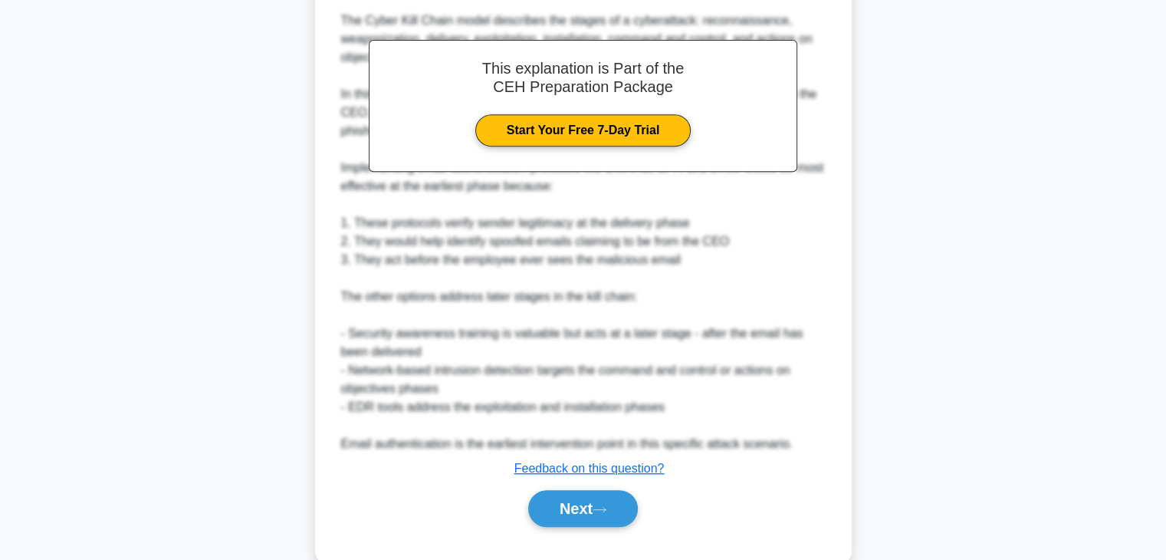
scroll to position [662, 0]
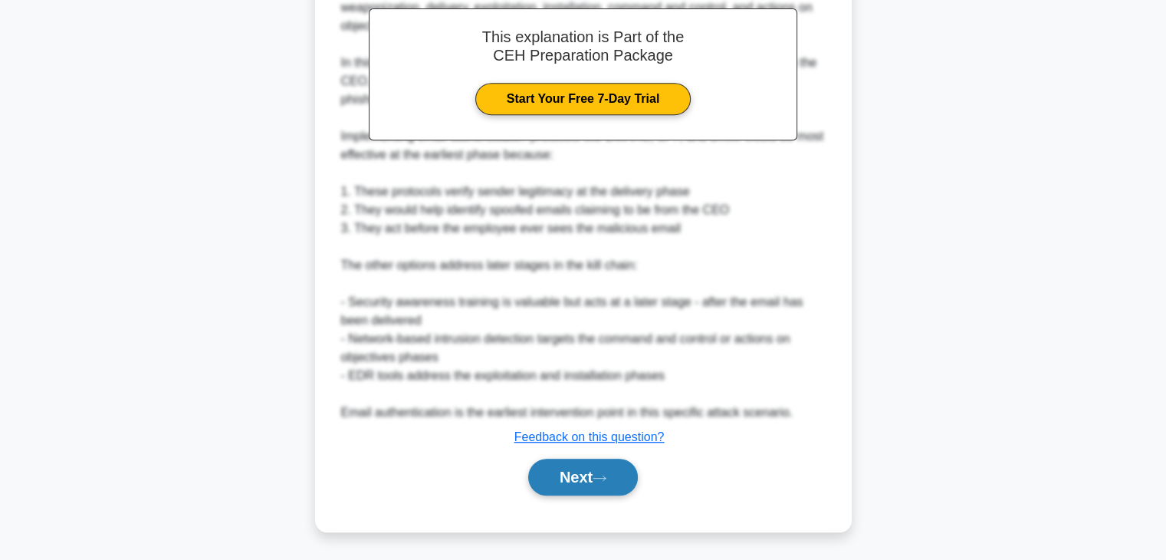
click at [557, 473] on button "Next" at bounding box center [583, 476] width 110 height 37
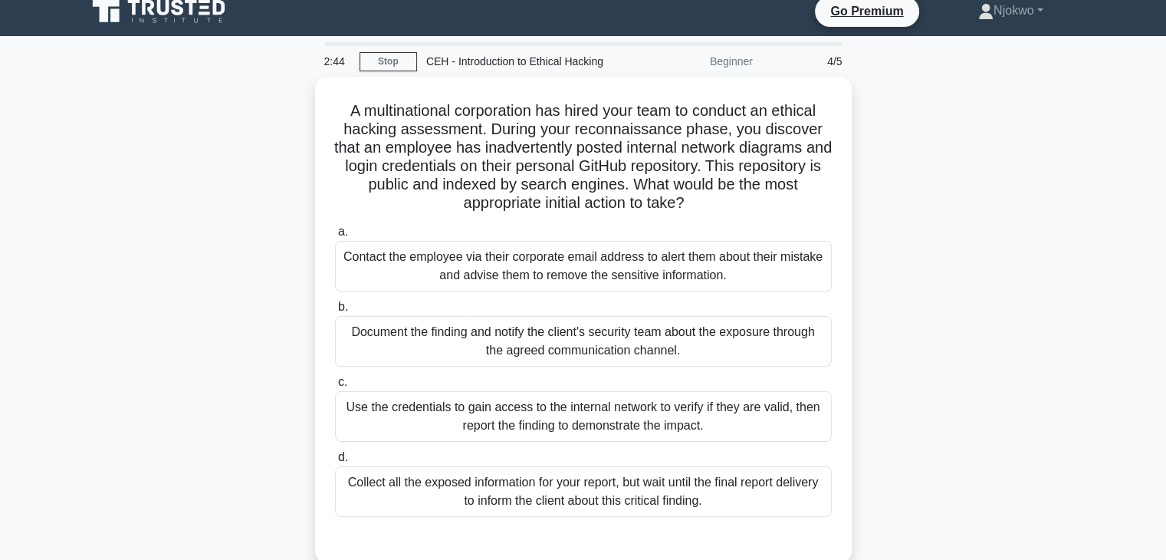
scroll to position [0, 0]
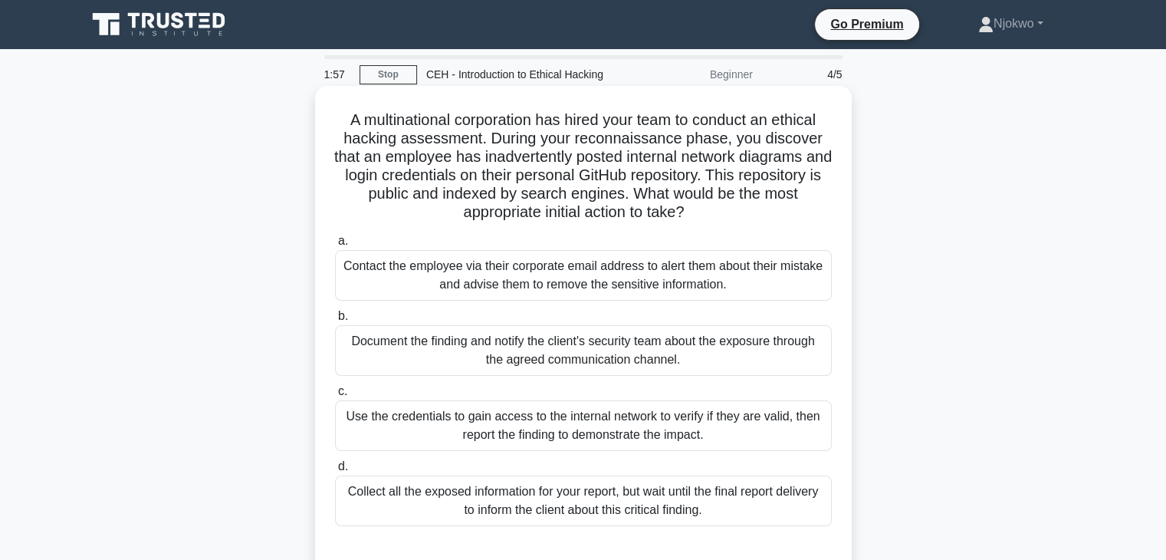
click at [517, 265] on div "Contact the employee via their corporate email address to alert them about thei…" at bounding box center [583, 275] width 497 height 51
click at [335, 246] on input "a. Contact the employee via their corporate email address to alert them about t…" at bounding box center [335, 241] width 0 height 10
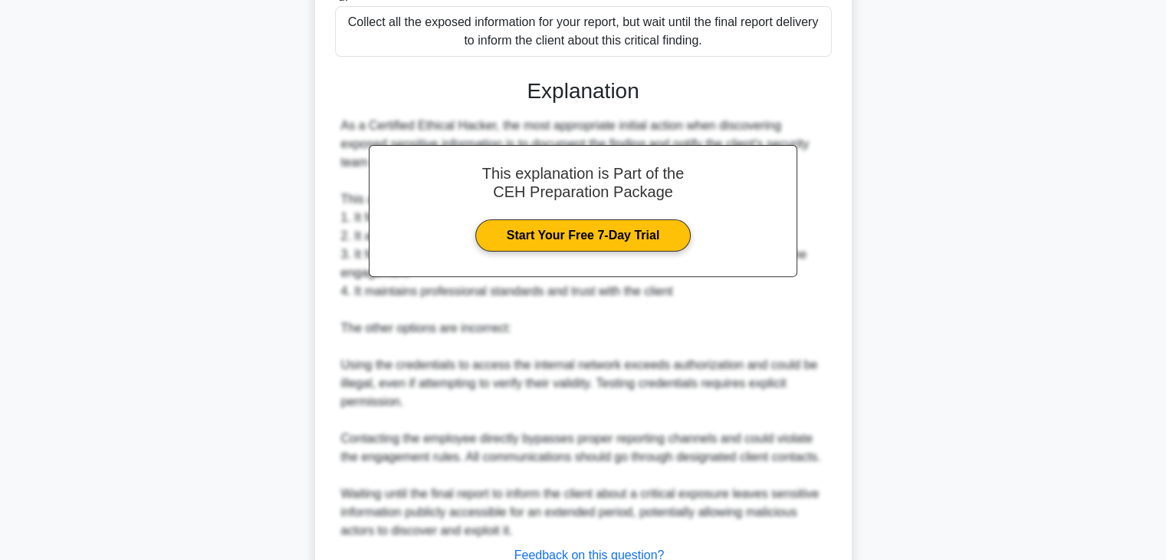
scroll to position [589, 0]
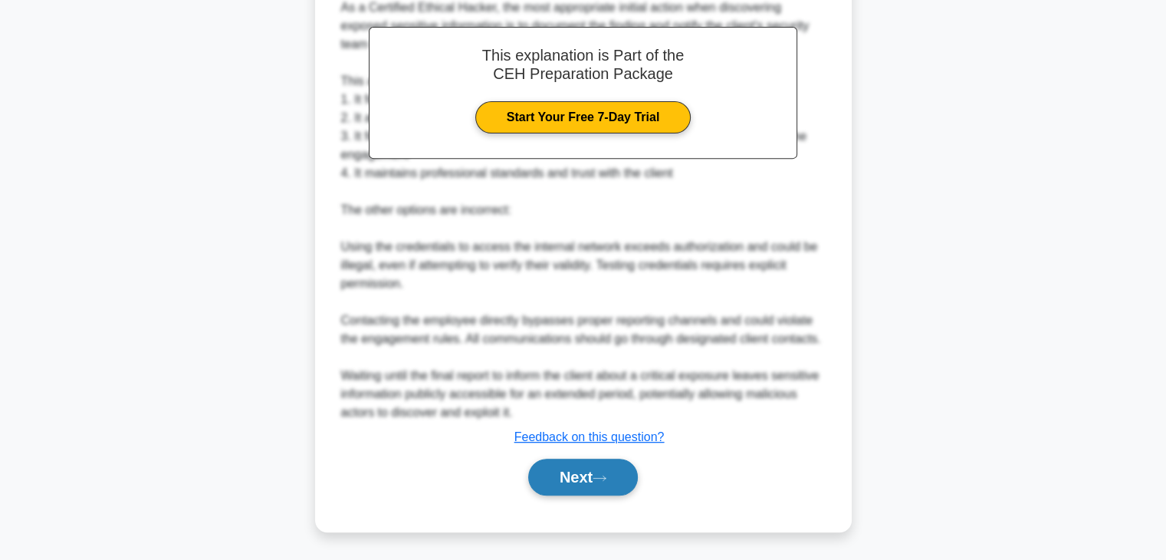
click at [567, 474] on button "Next" at bounding box center [583, 476] width 110 height 37
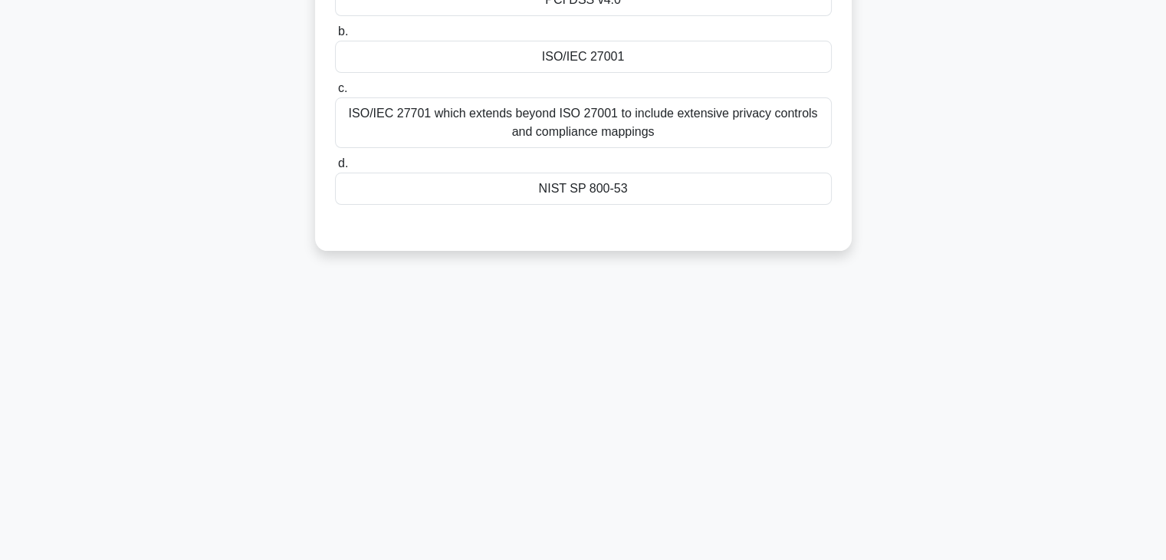
scroll to position [0, 0]
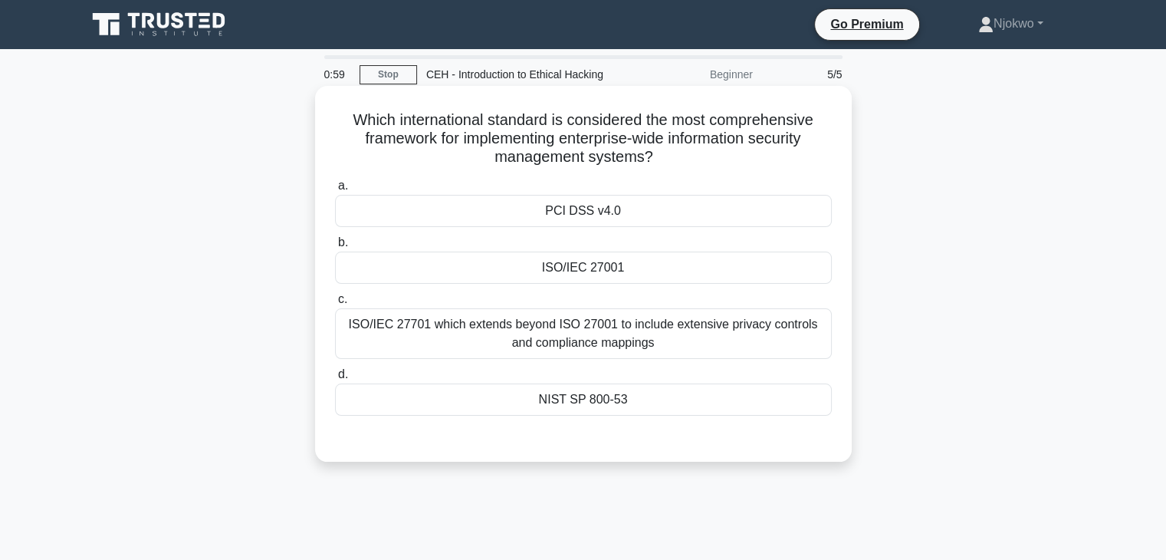
click at [527, 320] on div "ISO/IEC 27701 which extends beyond ISO 27001 to include extensive privacy contr…" at bounding box center [583, 333] width 497 height 51
click at [335, 304] on input "c. ISO/IEC 27701 which extends beyond ISO 27001 to include extensive privacy co…" at bounding box center [335, 299] width 0 height 10
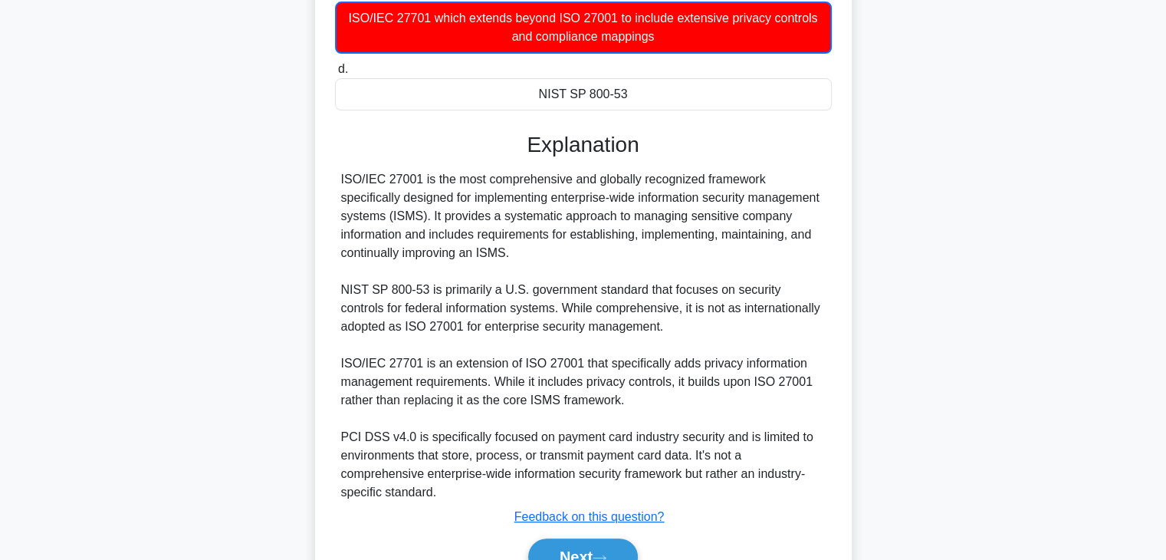
scroll to position [386, 0]
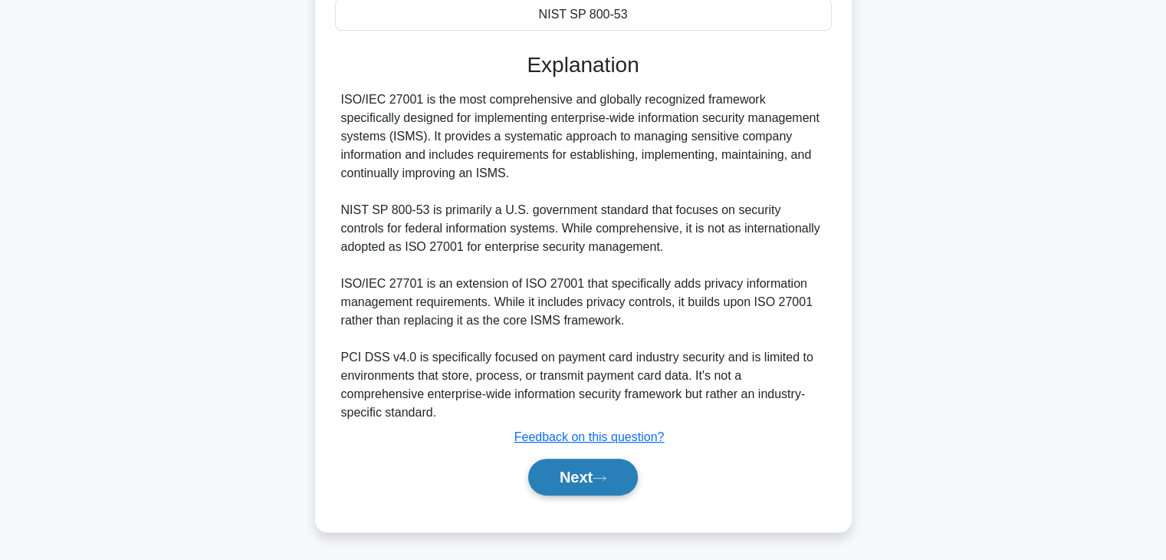
click at [556, 465] on button "Next" at bounding box center [583, 476] width 110 height 37
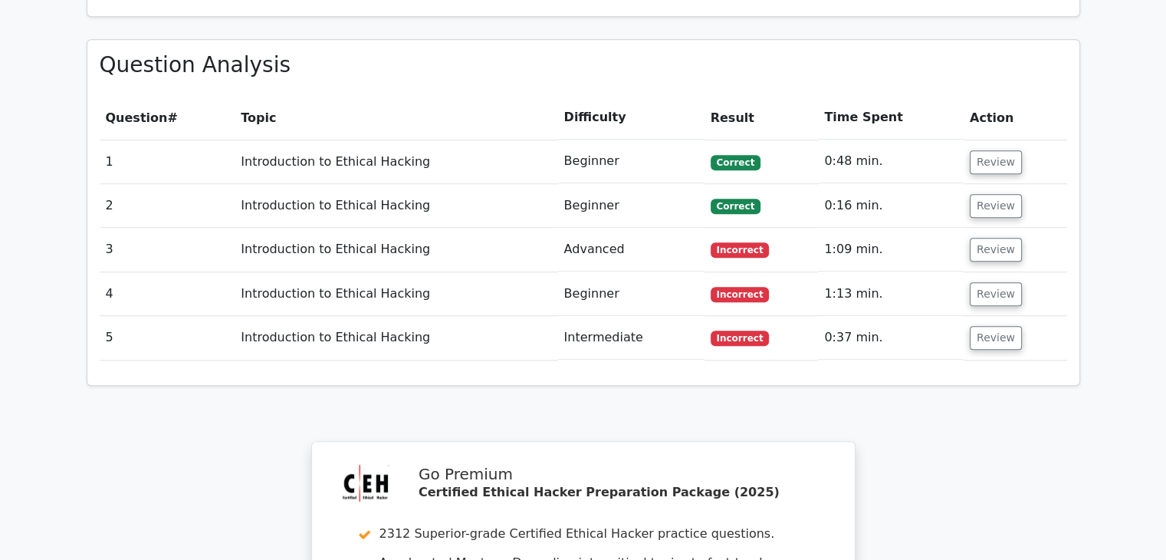
scroll to position [920, 0]
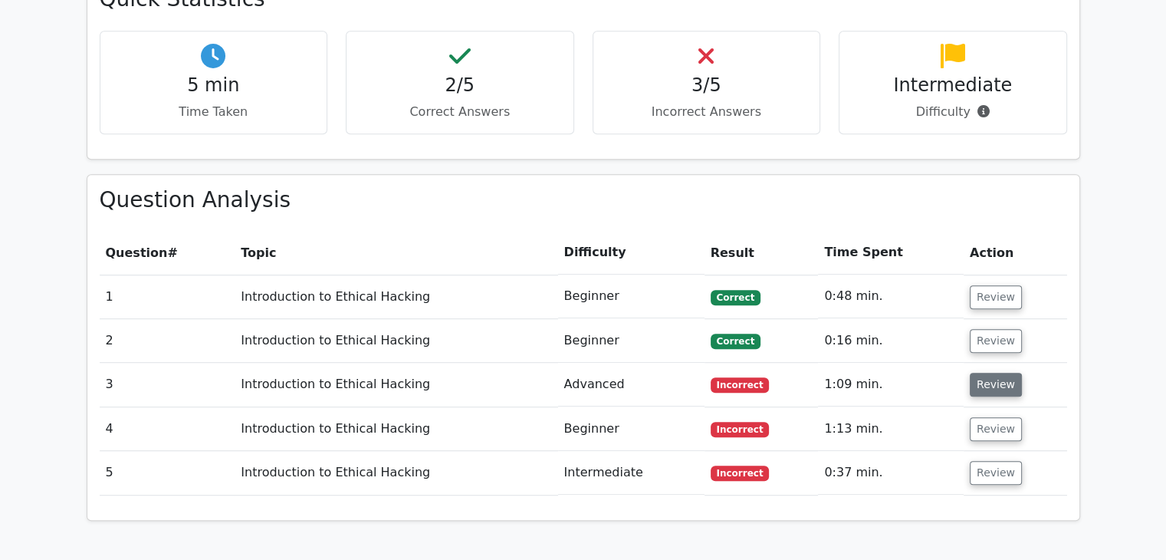
click at [984, 373] on button "Review" at bounding box center [996, 385] width 52 height 24
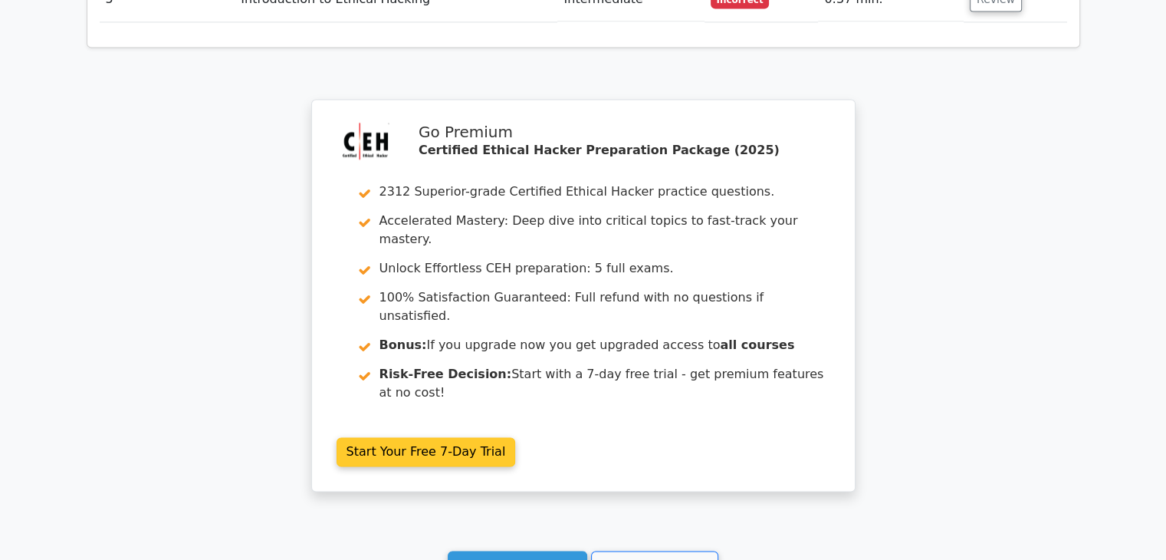
scroll to position [2551, 0]
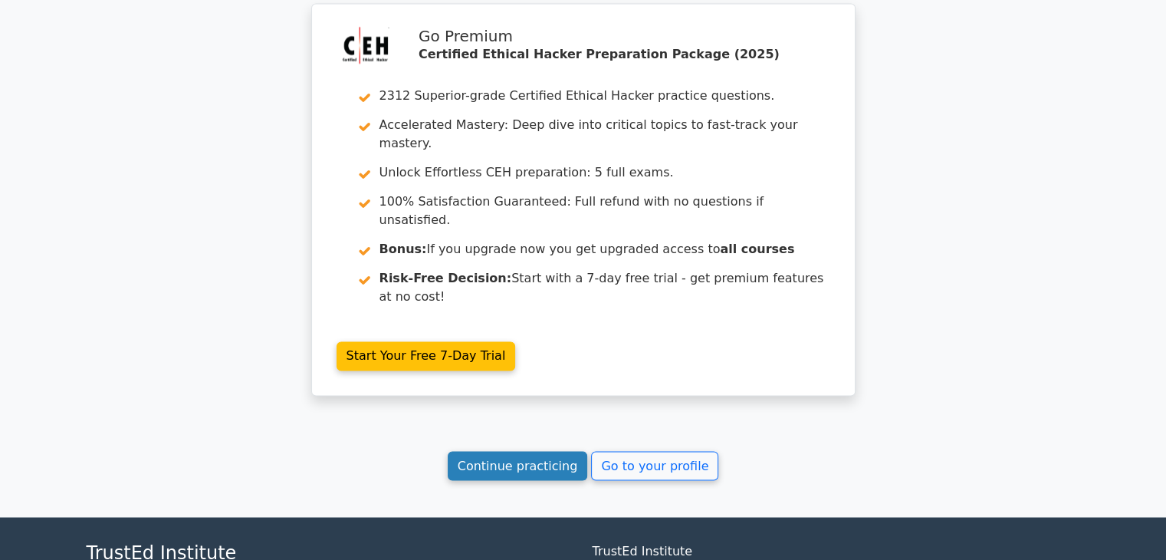
click at [533, 451] on link "Continue practicing" at bounding box center [518, 465] width 140 height 29
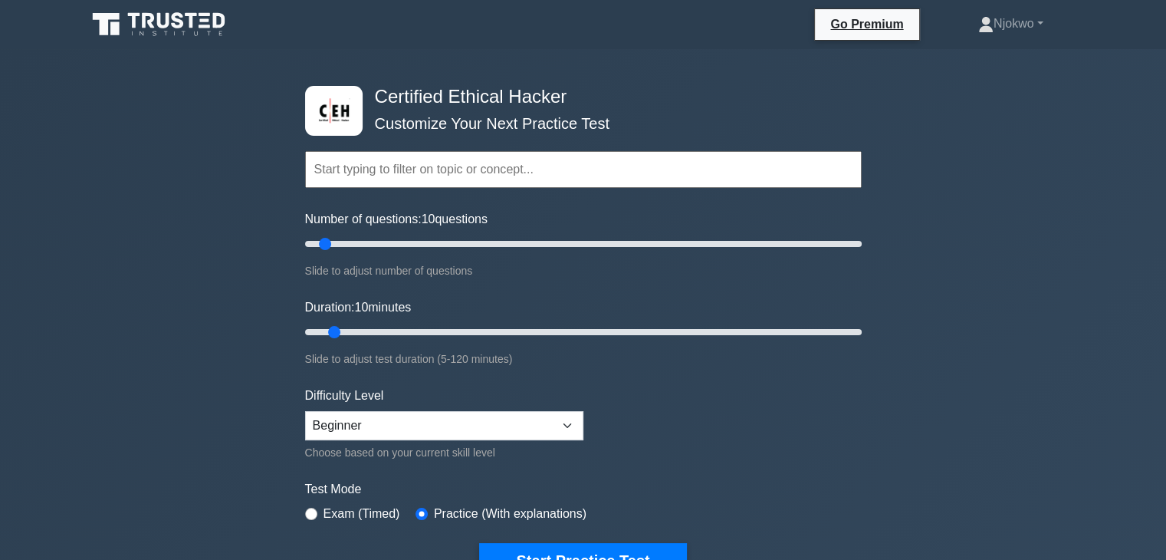
scroll to position [153, 0]
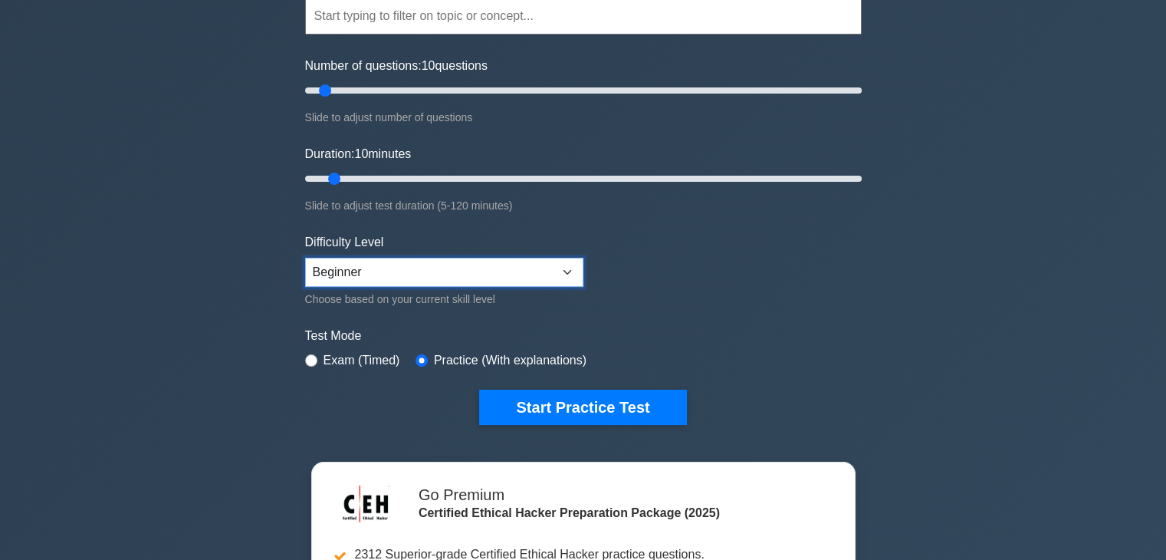
click at [566, 268] on select "Beginner Intermediate Expert" at bounding box center [444, 272] width 278 height 29
click at [565, 268] on select "Beginner Intermediate Expert" at bounding box center [444, 272] width 278 height 29
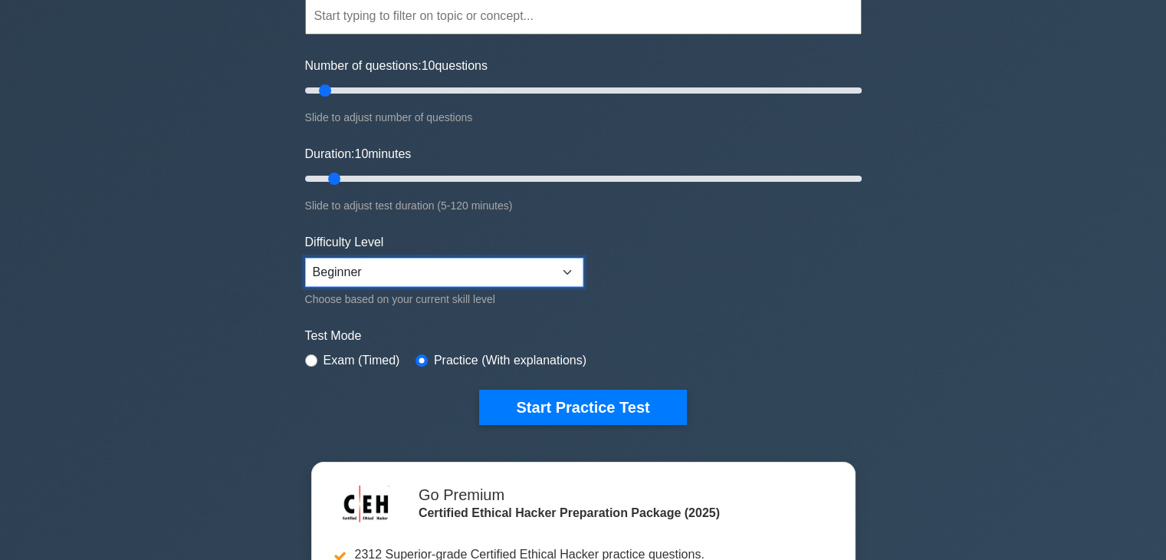
click at [565, 268] on select "Beginner Intermediate Expert" at bounding box center [444, 272] width 278 height 29
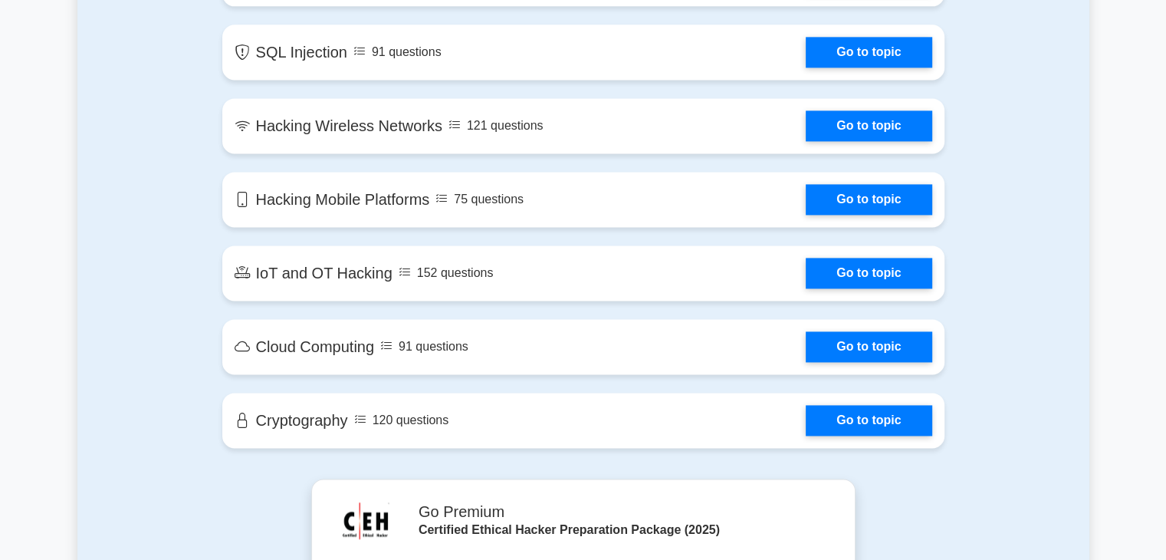
scroll to position [1840, 0]
